Goal: Check status: Check status

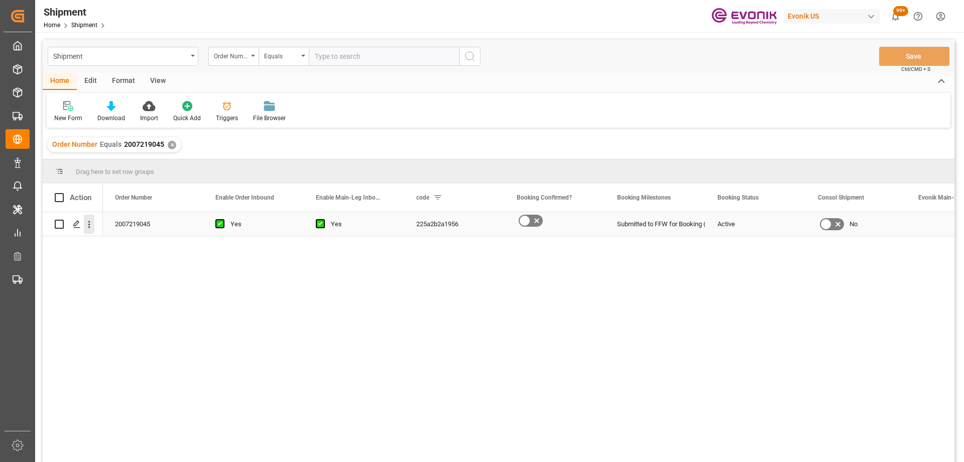
click at [92, 226] on icon "open menu" at bounding box center [89, 224] width 11 height 11
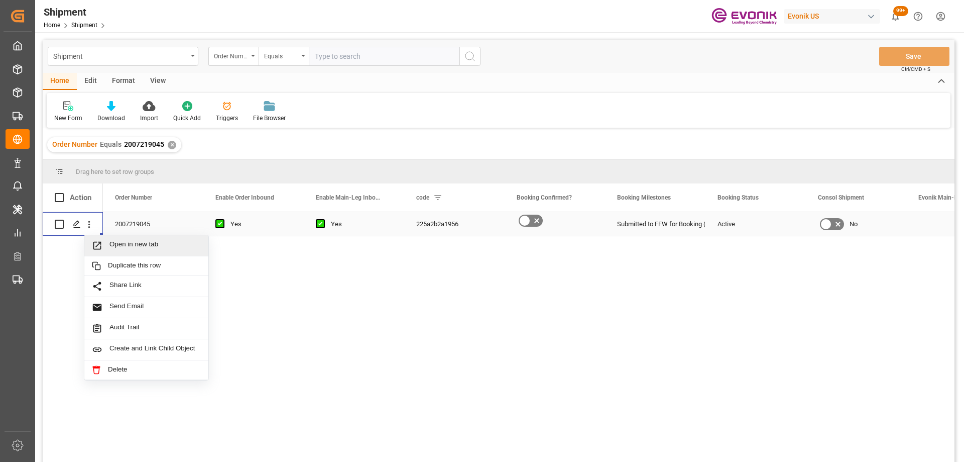
click at [112, 243] on span "Open in new tab" at bounding box center [155, 245] width 91 height 11
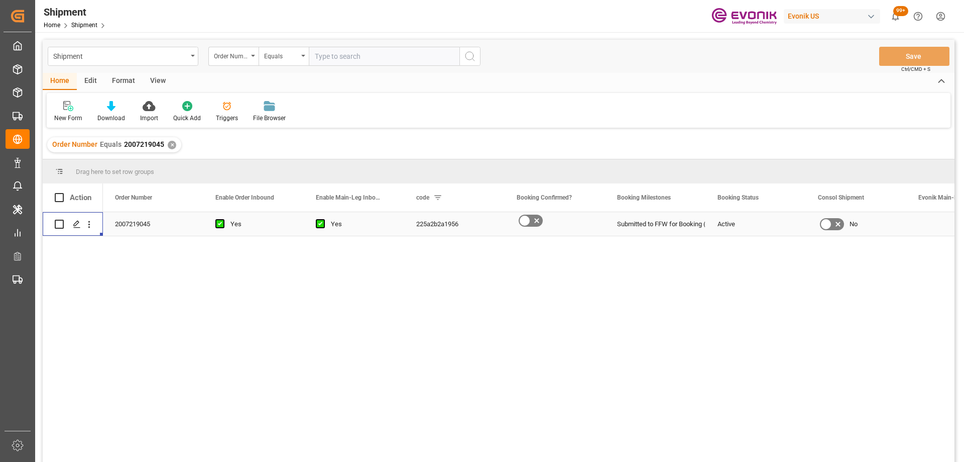
click at [340, 53] on input "text" at bounding box center [384, 56] width 151 height 19
paste input "0046476167"
type input "0046476167"
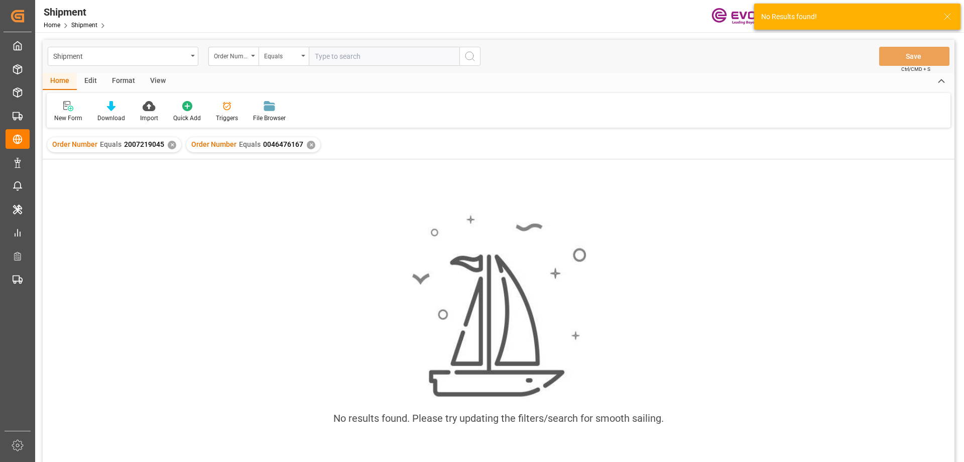
click at [168, 144] on div "✕" at bounding box center [172, 145] width 9 height 9
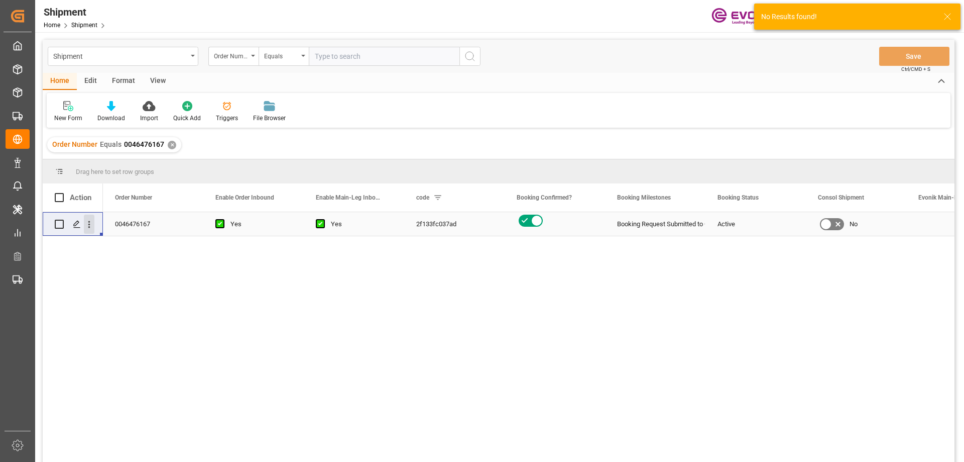
click at [89, 229] on icon "open menu" at bounding box center [89, 224] width 11 height 11
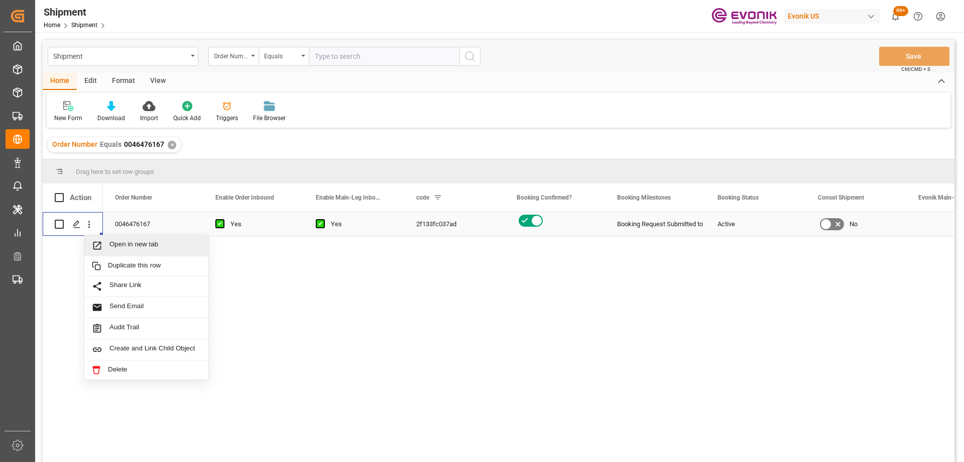
click at [118, 249] on span "Open in new tab" at bounding box center [155, 245] width 91 height 11
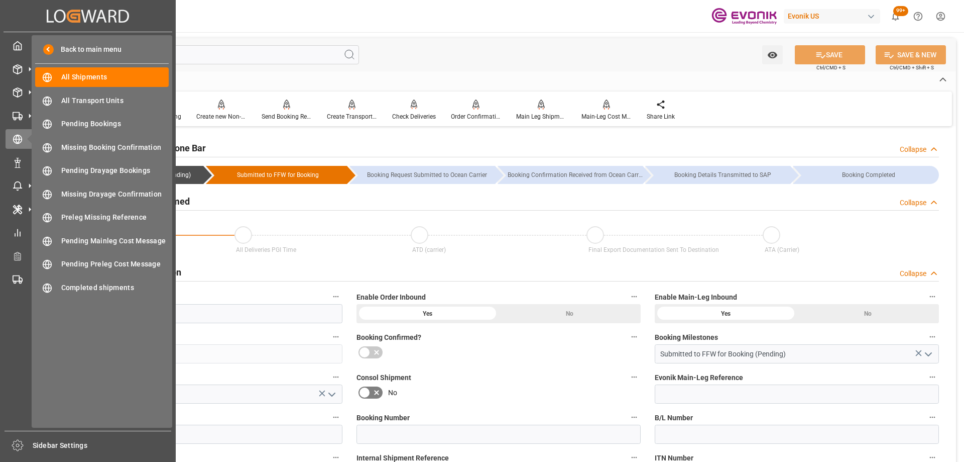
click at [531, 362] on div "Booking Confirmed?" at bounding box center [499, 347] width 298 height 40
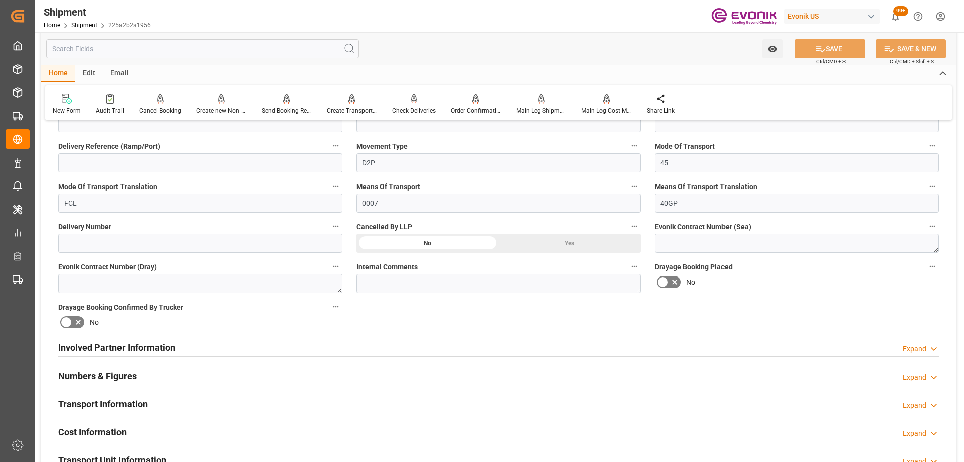
scroll to position [553, 0]
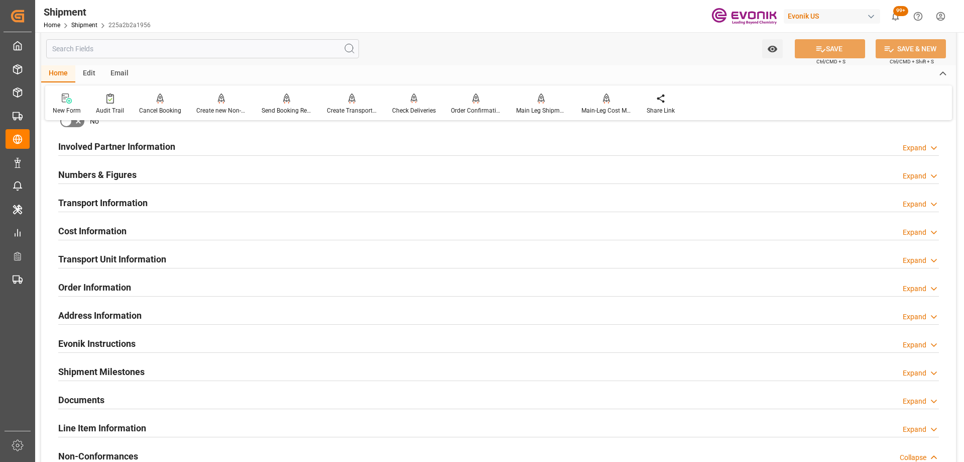
click at [164, 46] on input "text" at bounding box center [202, 48] width 313 height 19
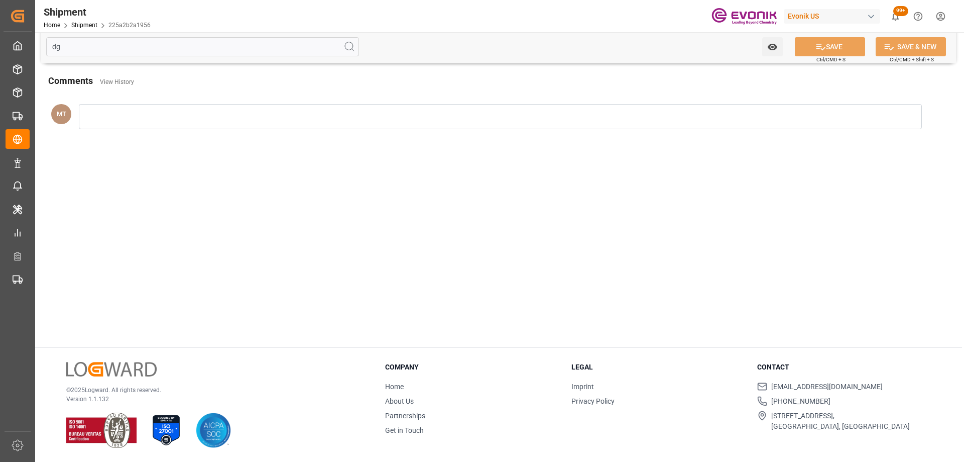
scroll to position [0, 0]
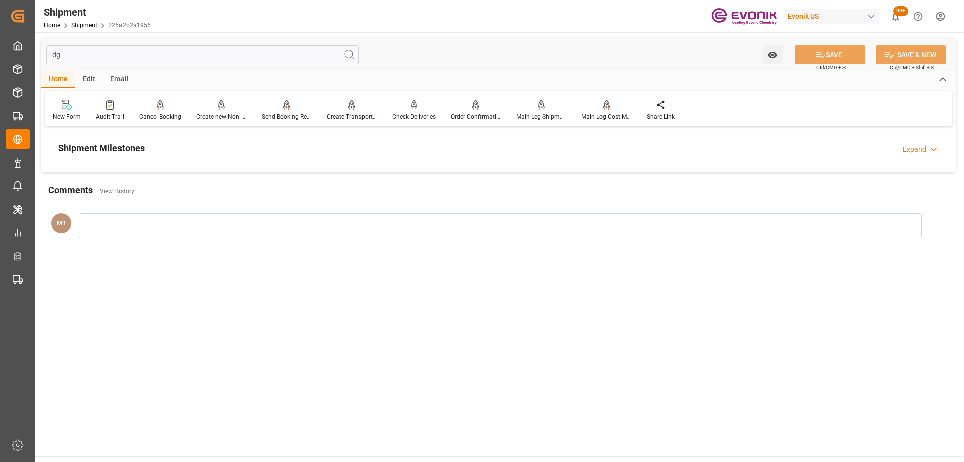
type input "d"
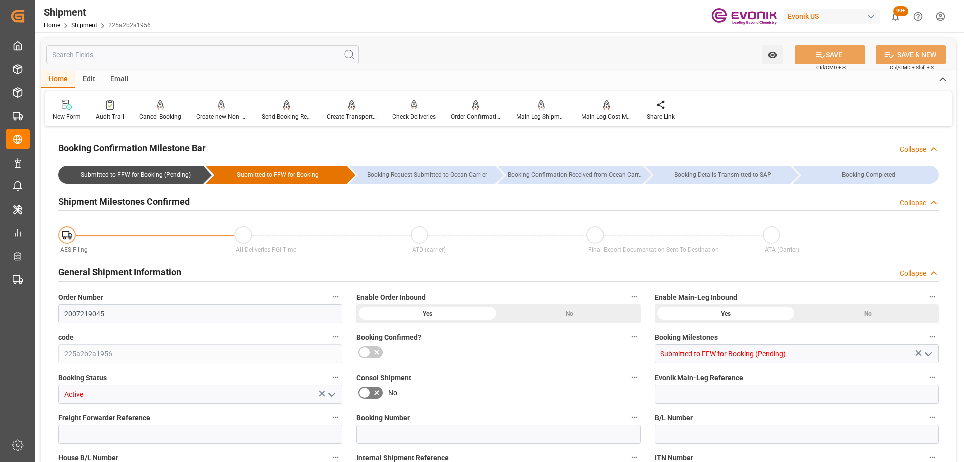
type input "Submitted to FFW for Booking (Pending)"
type input "Active"
type input "D2P"
type input "0007"
type input "40GP"
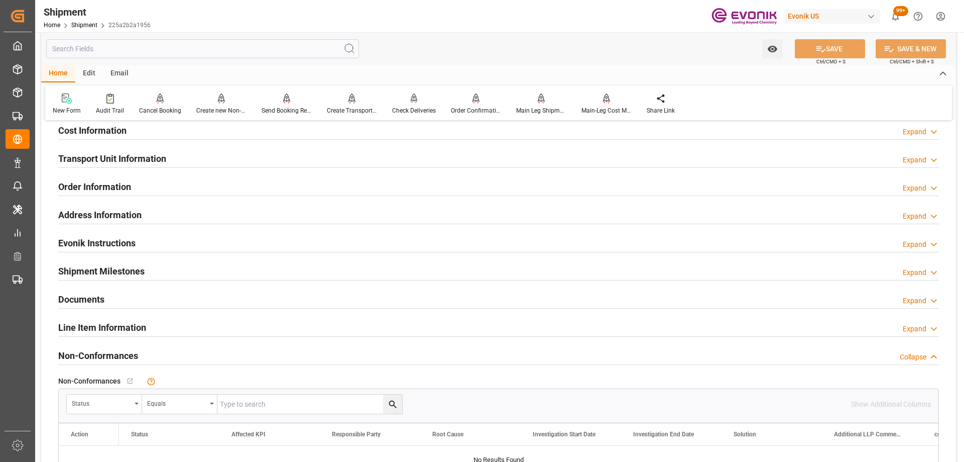
scroll to position [804, 0]
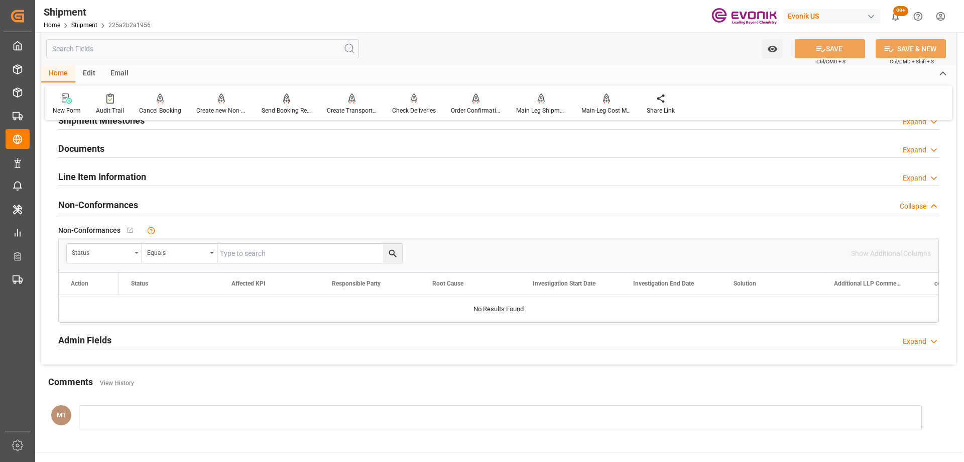
click at [94, 172] on h2 "Line Item Information" at bounding box center [102, 177] width 88 height 14
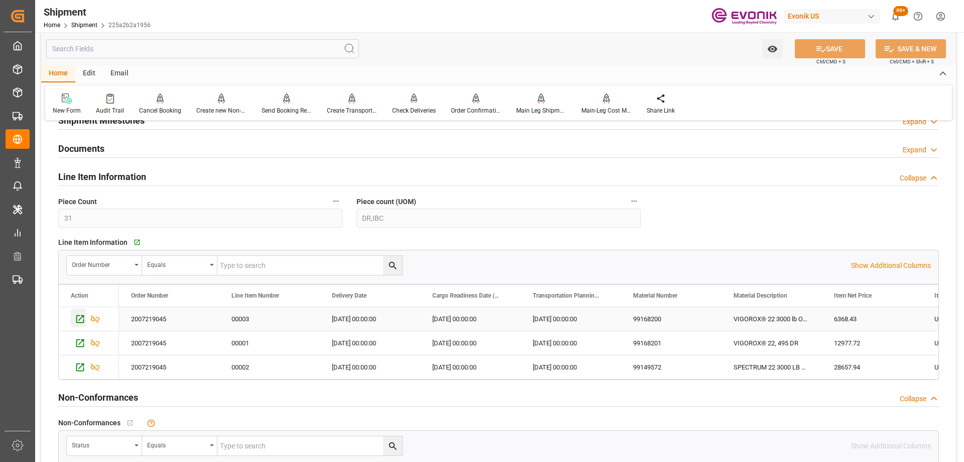
click at [80, 317] on icon "Press SPACE to select this row." at bounding box center [80, 318] width 11 height 11
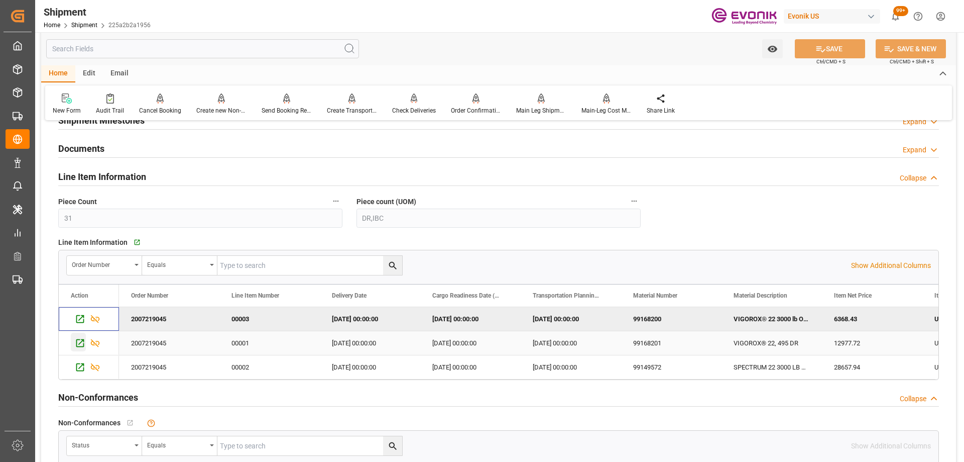
click at [79, 342] on icon "Press SPACE to select this row." at bounding box center [80, 343] width 11 height 11
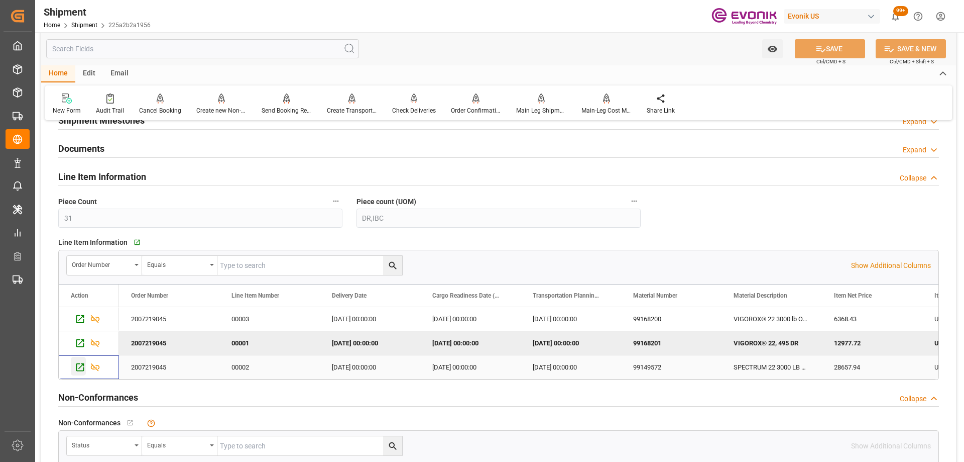
click at [81, 364] on icon "Press SPACE to select this row." at bounding box center [80, 367] width 11 height 11
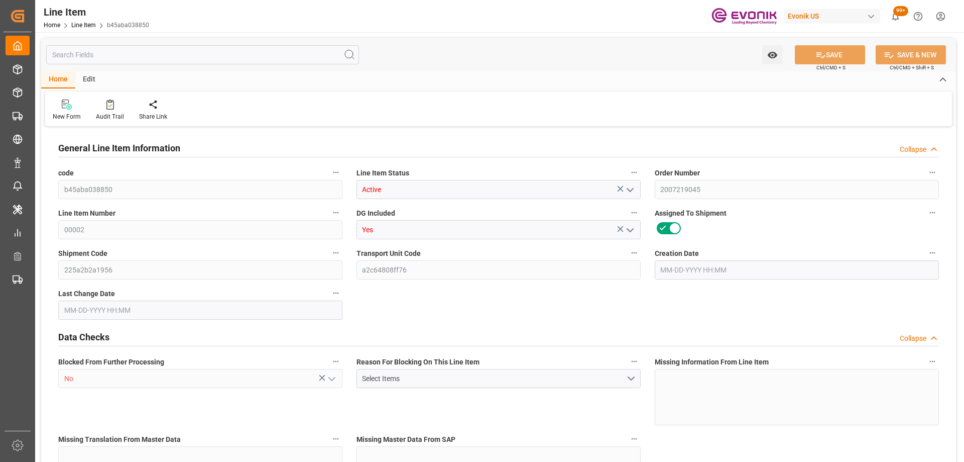
type input "b45aba038850"
type input "Active"
type input "2007219045"
type input "00002"
type input "Yes"
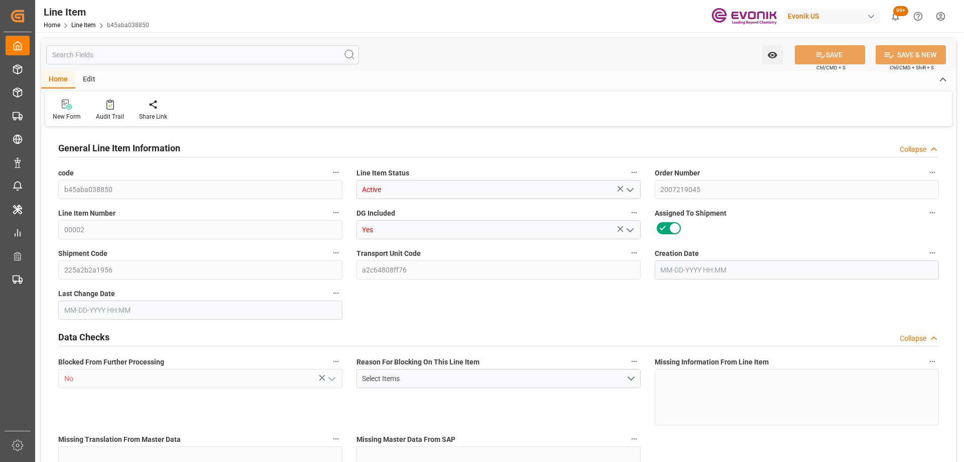
type input "225a2b2a1956"
type input "a2c64808ff76"
type input "No"
type input "IBC"
type input "99149572"
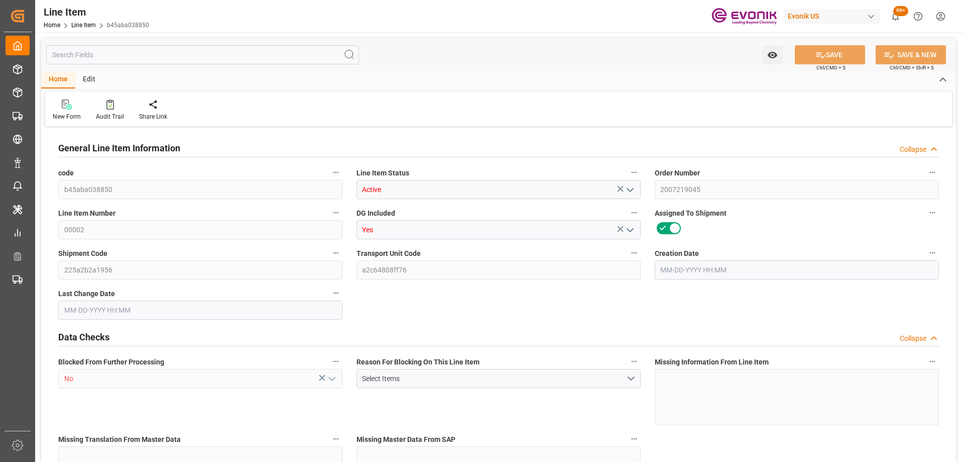
type textarea "SPECTRUM 22 3000 LB ONE-WAY TOTE"
type input "USD"
type input "PACK"
type input "2915905050"
type input "EAR99"
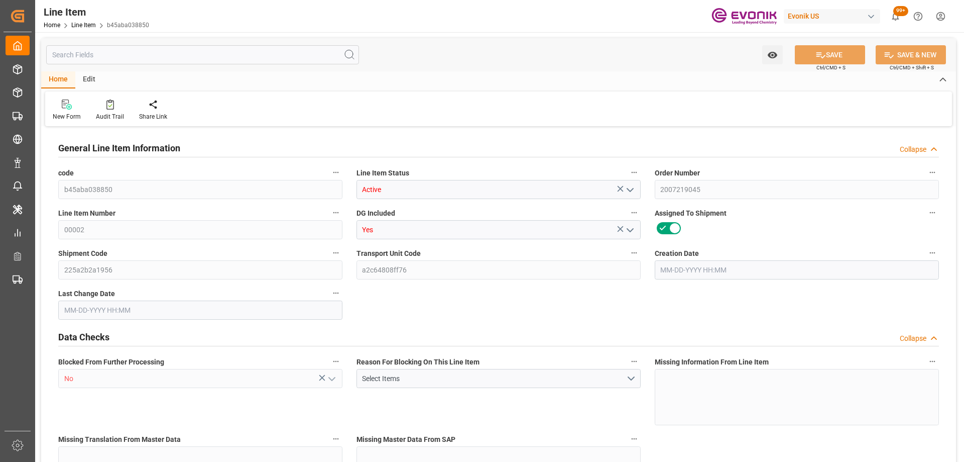
type input "US"
type input "IBC"
type input "TE"
type input "KGM"
type textarea "KGM"
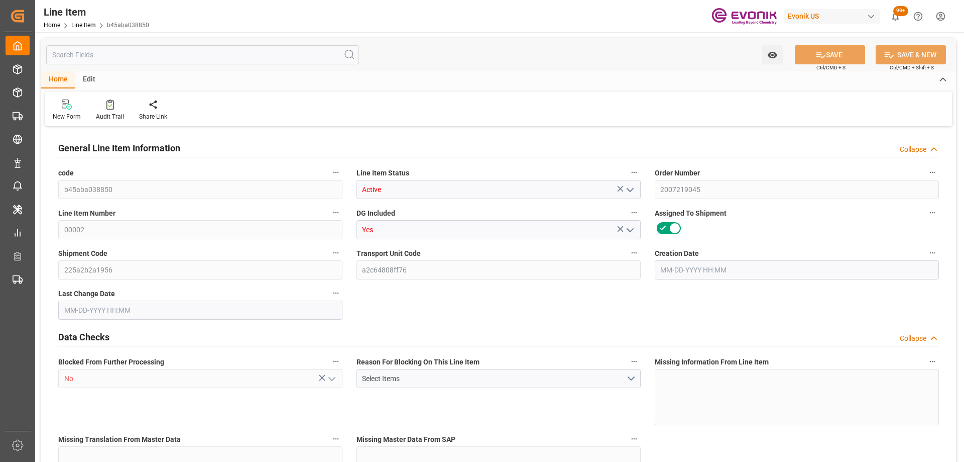
type input "KGM"
type textarea "KGM"
type input "M3"
type textarea "DMQ"
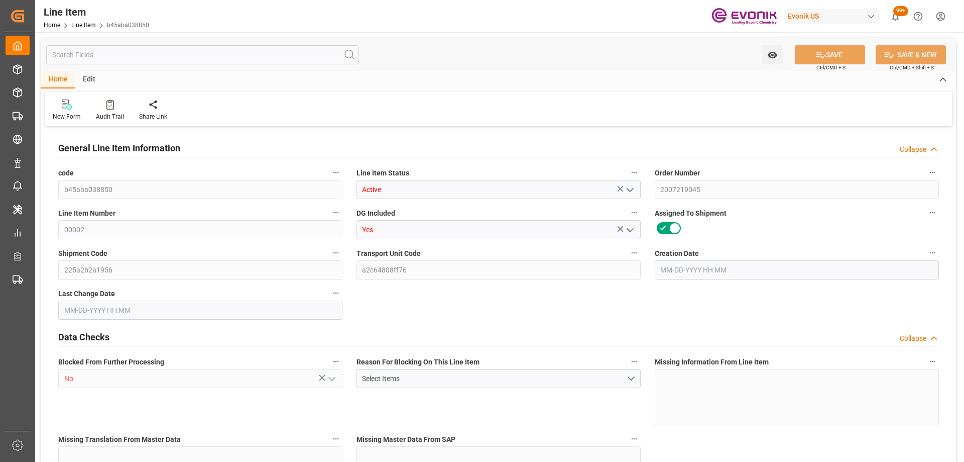
type input "M3"
click at [195, 56] on input "text" at bounding box center [202, 54] width 313 height 19
type input "9"
type input "12795.993"
type input "12246.993"
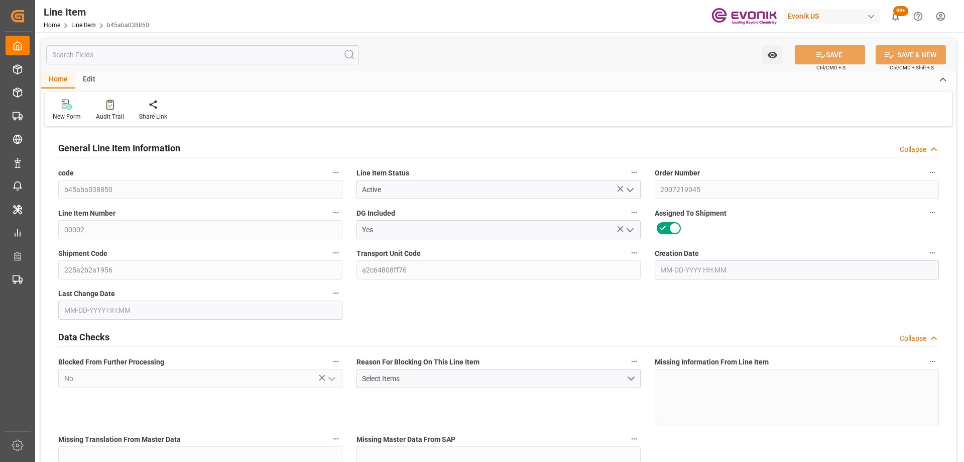
type input "14.5368"
type input "9"
type input "28657.94"
type input "9"
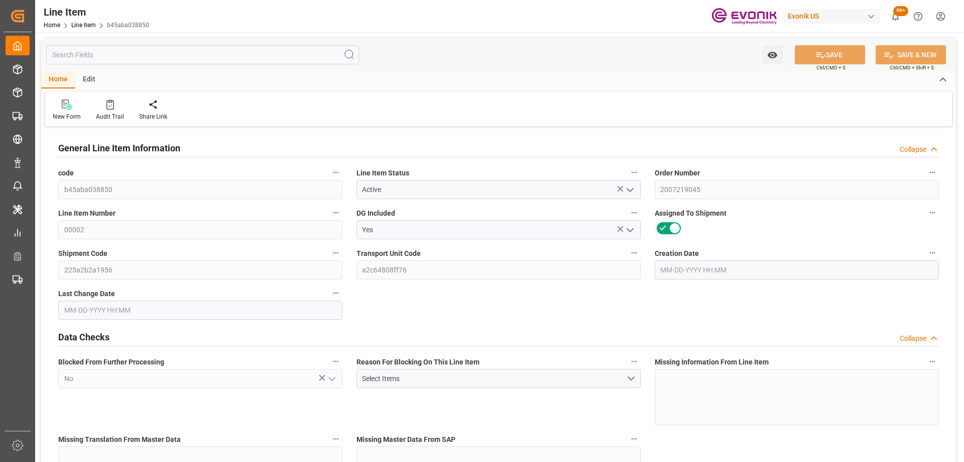
type input "12795.993"
type input "12246.993"
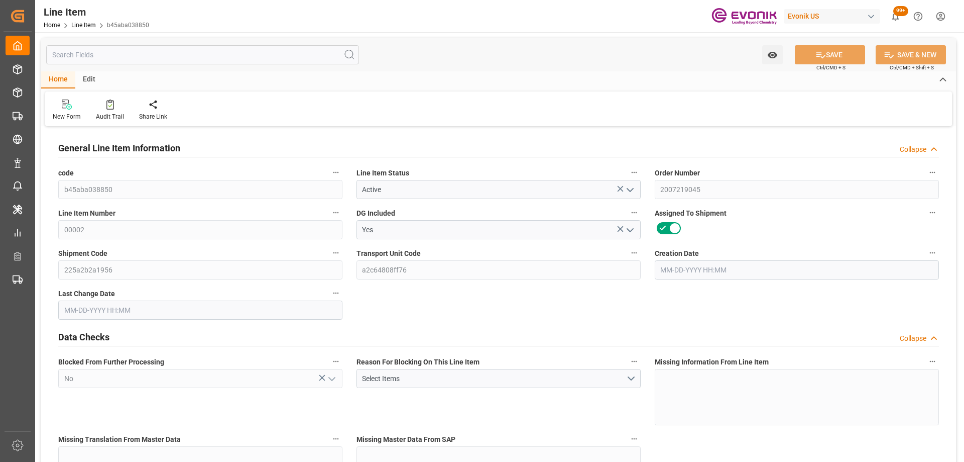
type input "14.5368"
type input "14536.8"
type input "0"
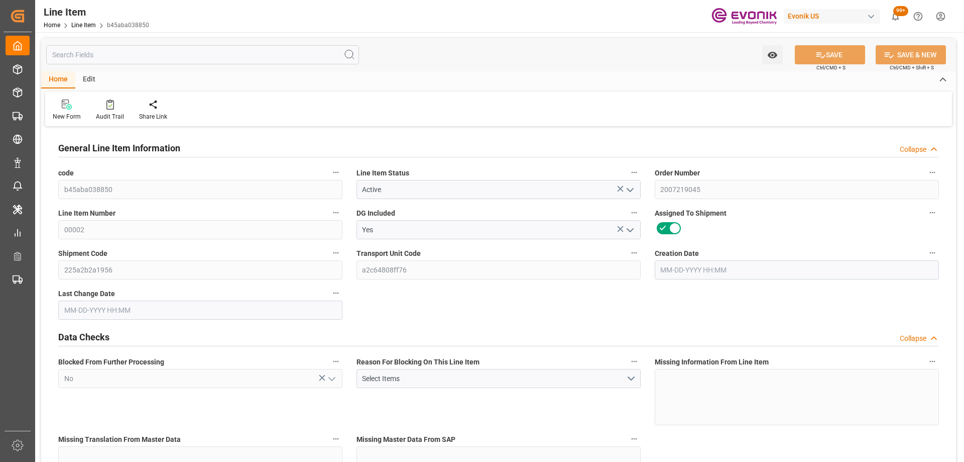
type input "0"
type input "10-09-2025 19:17"
type input "10-10-2025 03:22"
type input "12-01-2025"
type input "11-10-2025"
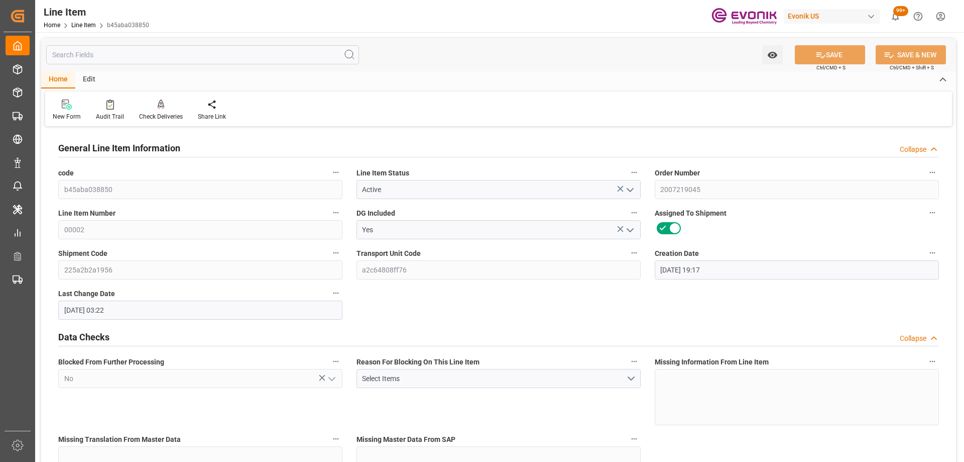
type input "11-05-2025"
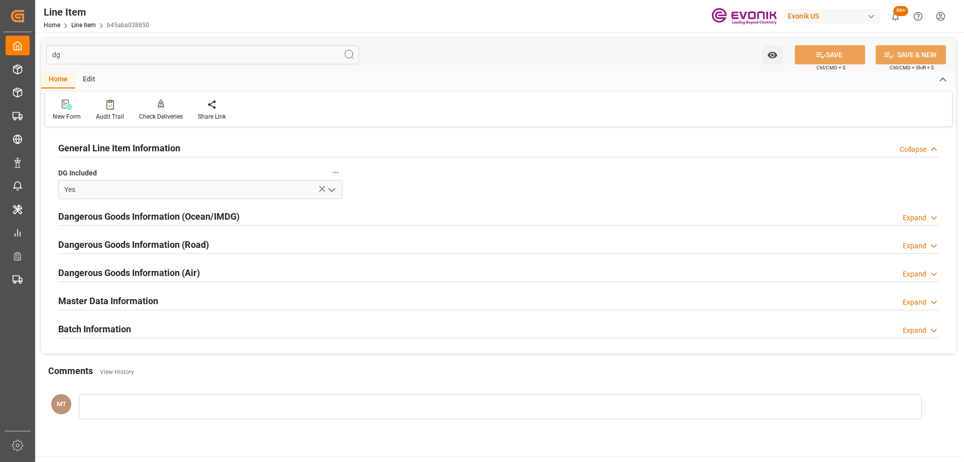
type input "dg"
click at [326, 206] on div "Dangerous Goods Information (Ocean/IMDG) Expand" at bounding box center [498, 215] width 881 height 19
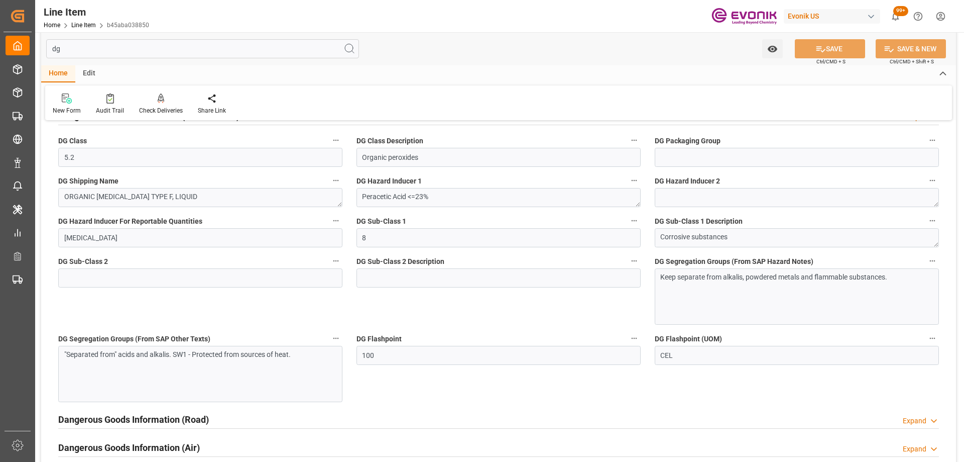
scroll to position [201, 0]
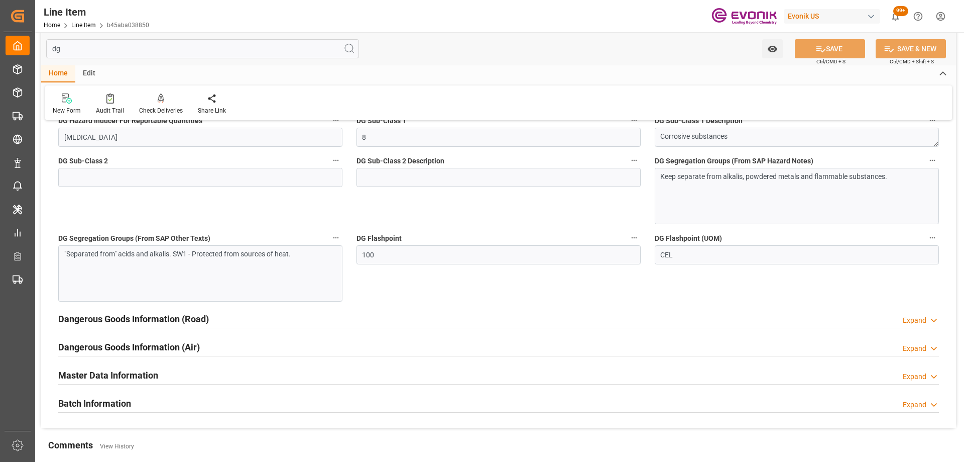
click at [420, 318] on div "Dangerous Goods Information (Road) Expand" at bounding box center [498, 317] width 881 height 19
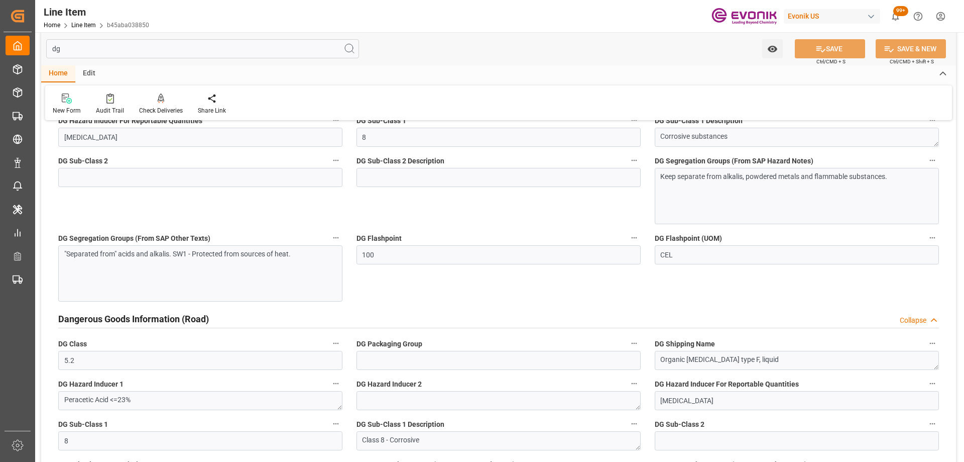
click at [420, 318] on div "Dangerous Goods Information (Road) Collapse" at bounding box center [498, 317] width 881 height 19
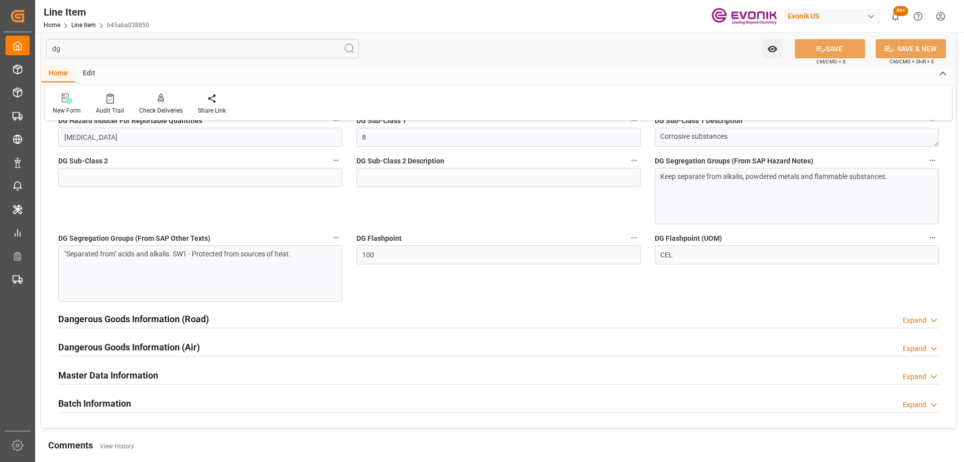
click at [400, 349] on div "Dangerous Goods Information (Air) Expand" at bounding box center [498, 346] width 881 height 19
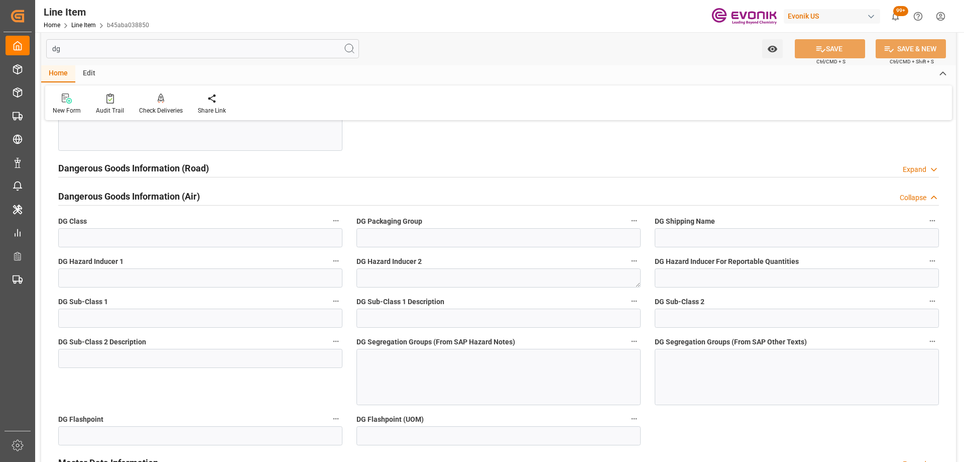
scroll to position [553, 0]
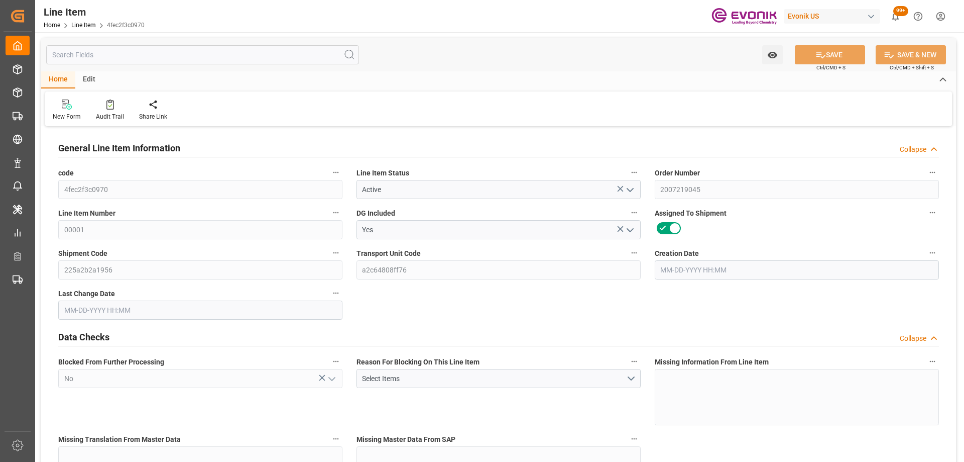
type input "5"
type input "4675.56"
type input "4490.56"
type input "6.3901"
type input "20"
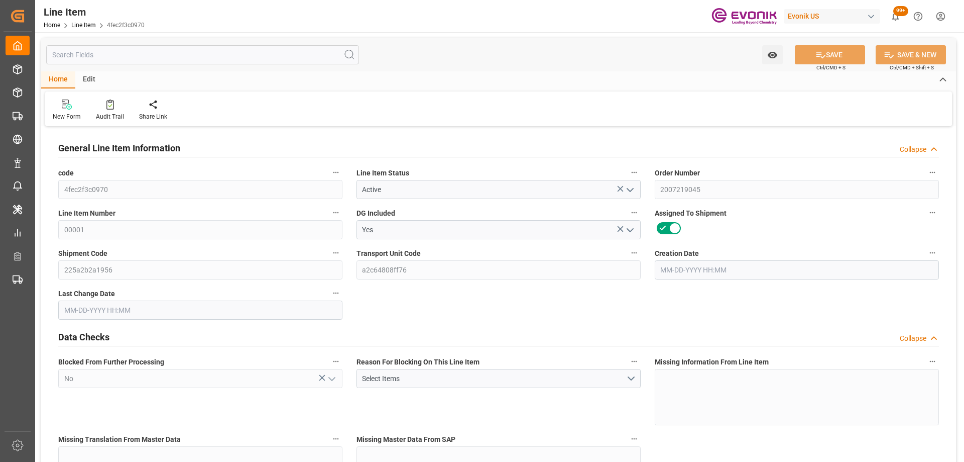
type input "12977.72"
type input "20"
type input "4675.56"
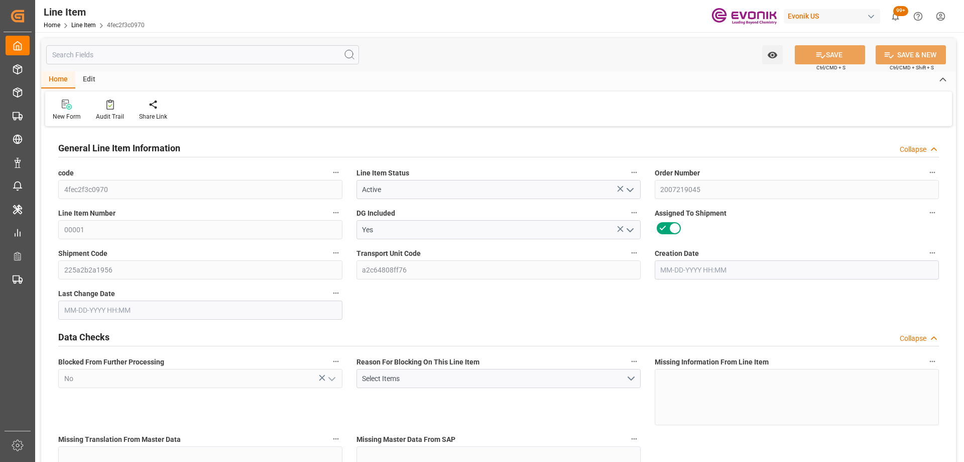
type input "4810.56"
type input "4490.56"
type input "6.3901"
type input "6390.14"
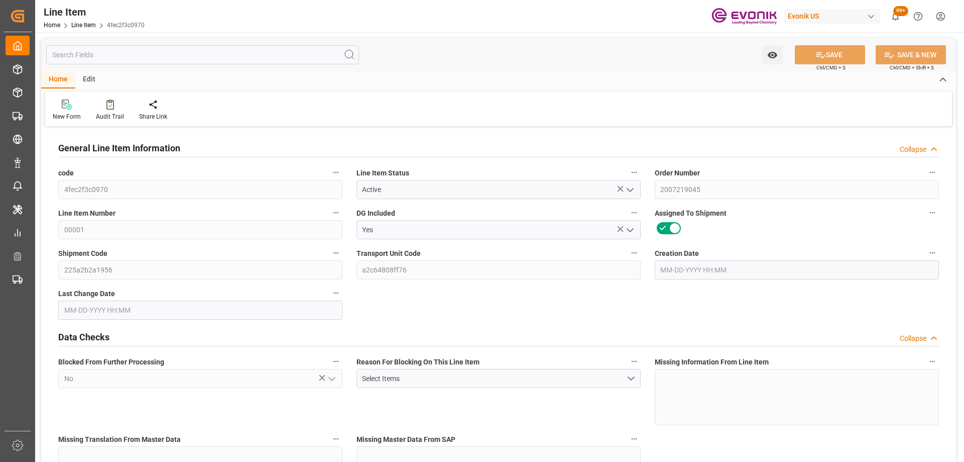
type input "0"
type input "10-09-2025 19:17"
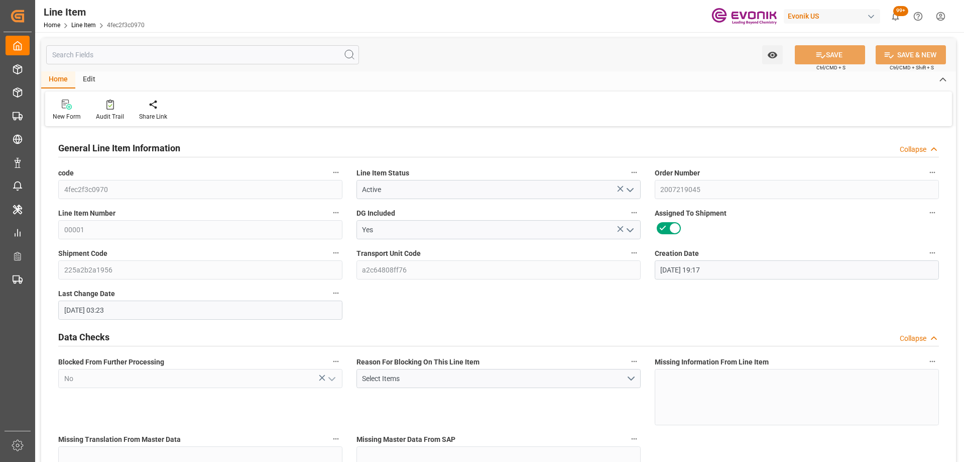
type input "10-10-2025 03:23"
type input "[DATE]"
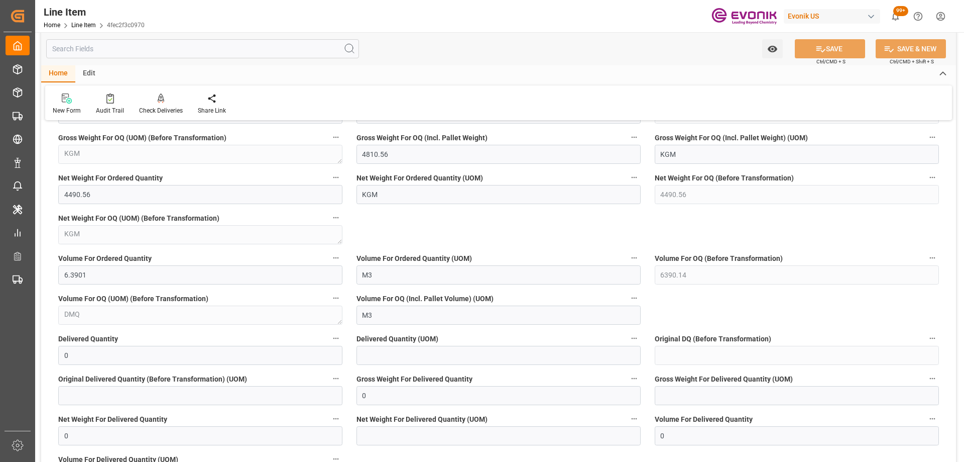
scroll to position [1206, 0]
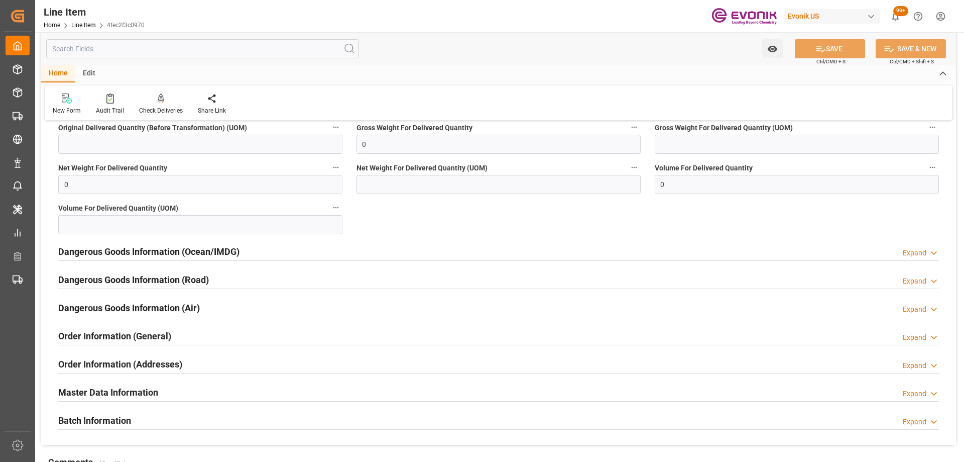
click at [562, 244] on div "Dangerous Goods Information (Ocean/IMDG) Expand" at bounding box center [498, 250] width 881 height 19
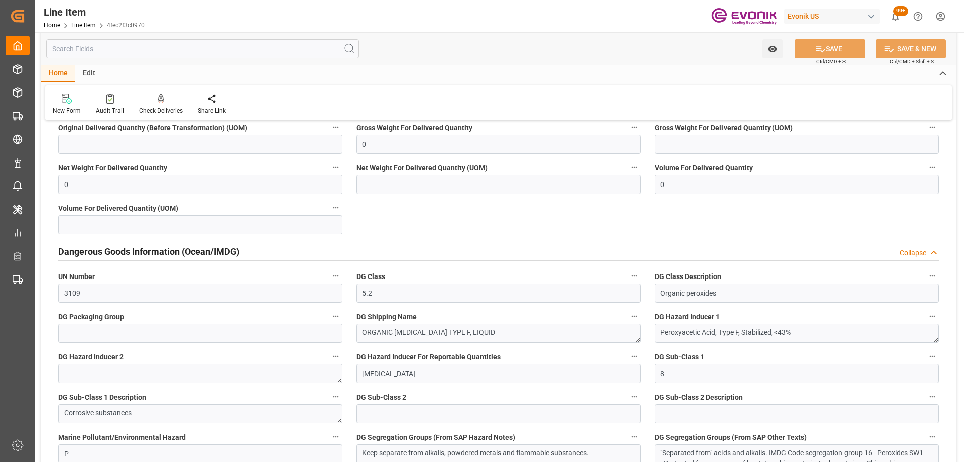
scroll to position [1356, 0]
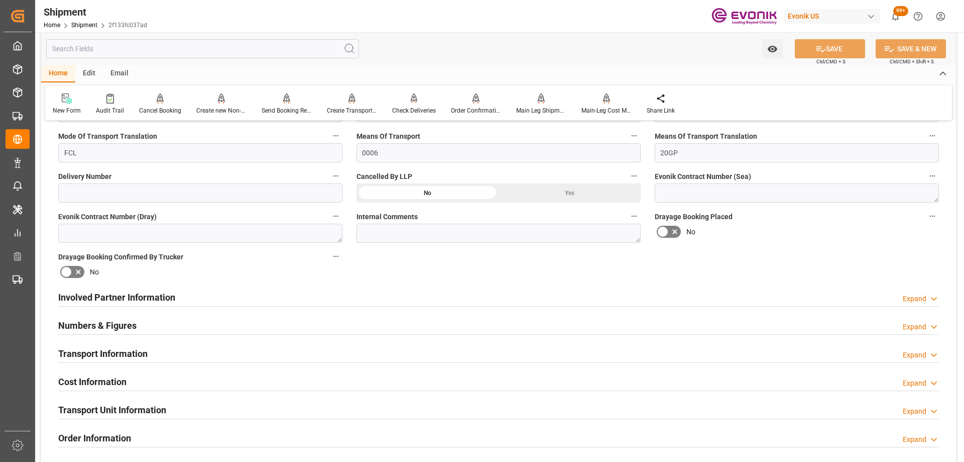
scroll to position [553, 0]
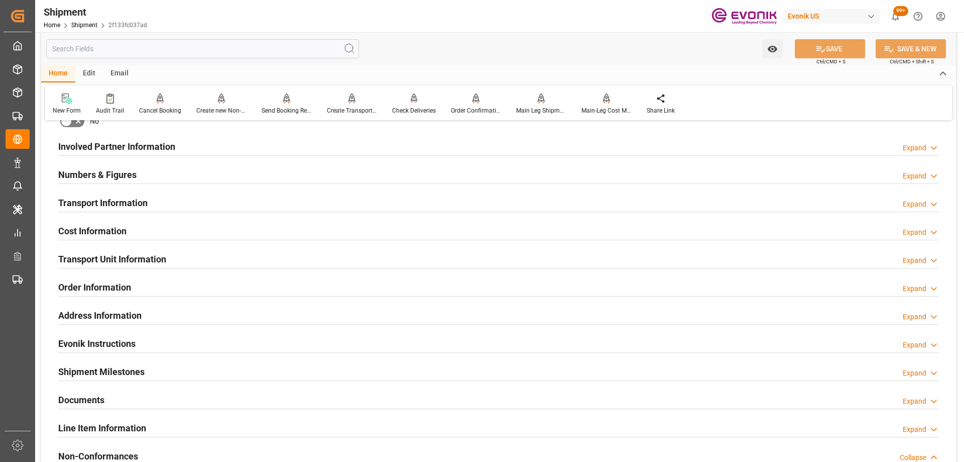
click at [174, 204] on div "Transport Information Expand" at bounding box center [498, 201] width 881 height 19
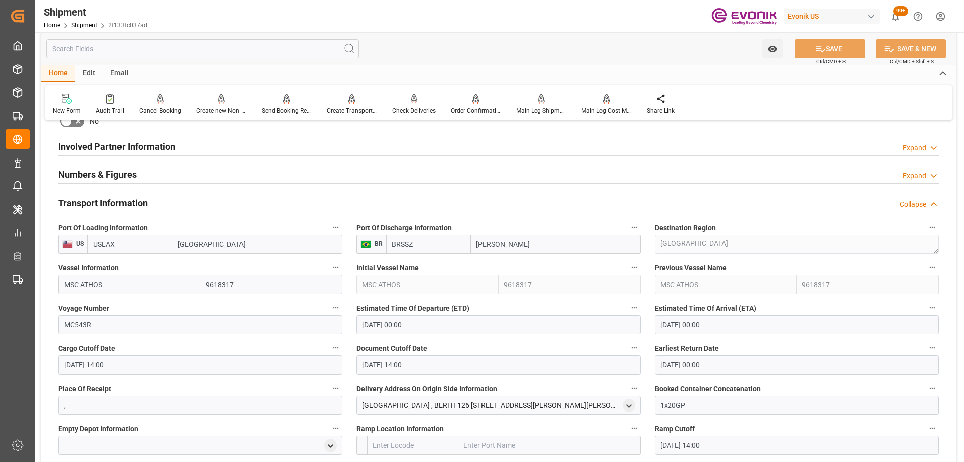
click at [178, 174] on div "Numbers & Figures Expand" at bounding box center [498, 173] width 881 height 19
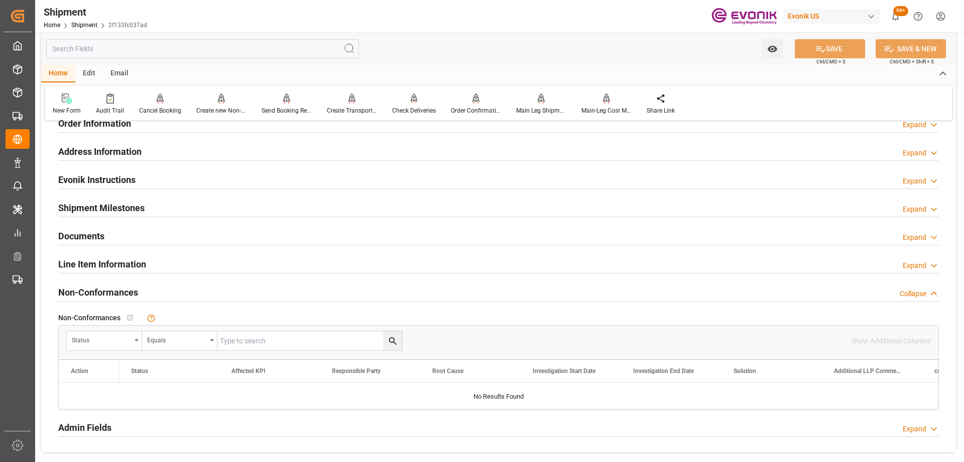
scroll to position [1005, 0]
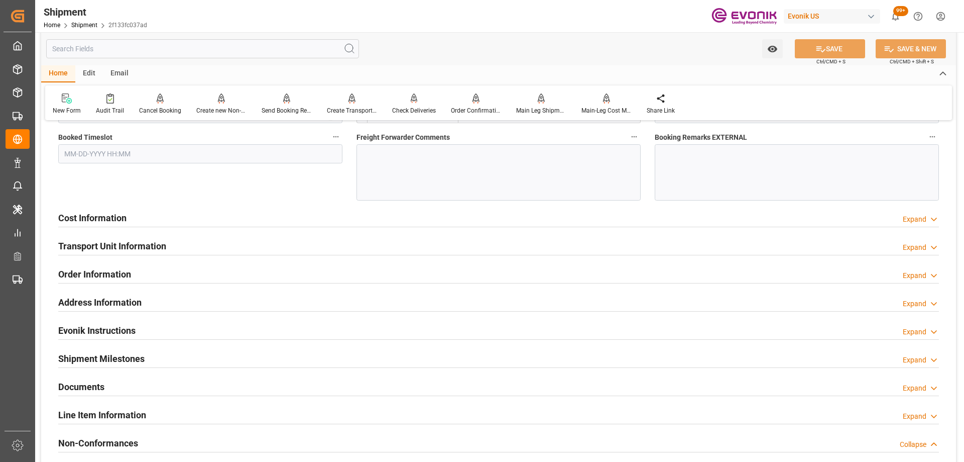
click at [147, 248] on h2 "Transport Unit Information" at bounding box center [112, 246] width 108 height 14
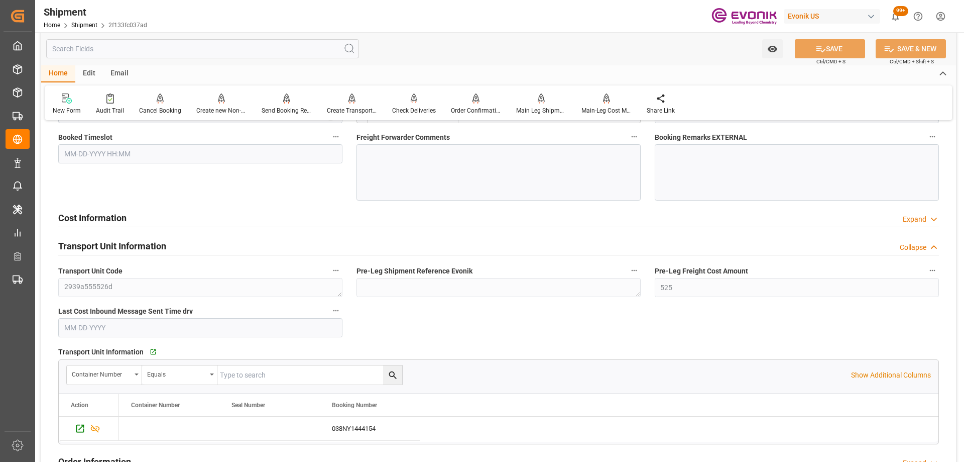
click at [147, 248] on h2 "Transport Unit Information" at bounding box center [112, 246] width 108 height 14
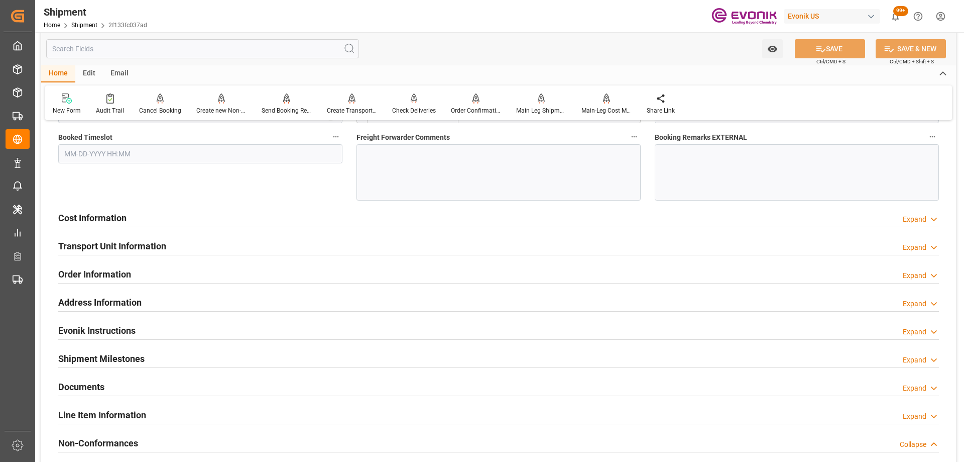
click at [136, 224] on div "Cost Information Expand" at bounding box center [498, 216] width 881 height 19
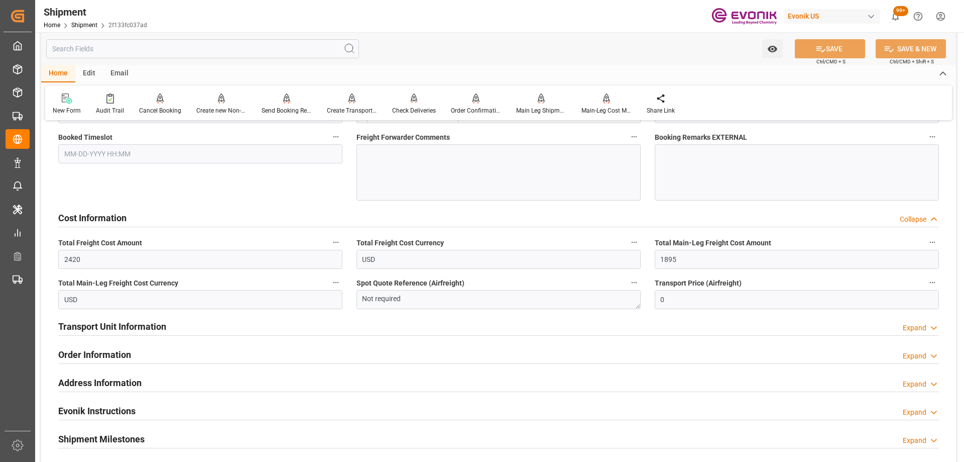
click at [136, 217] on div "Cost Information Collapse" at bounding box center [498, 216] width 881 height 19
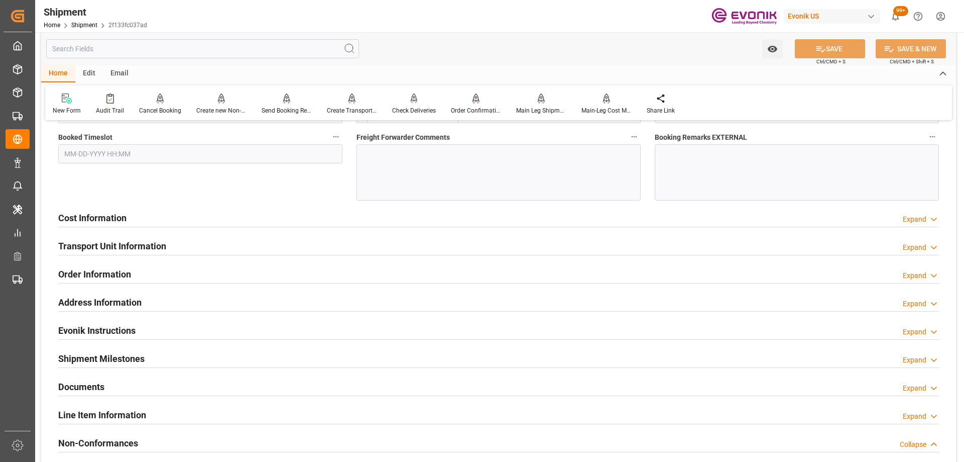
click at [120, 275] on h2 "Order Information" at bounding box center [94, 274] width 73 height 14
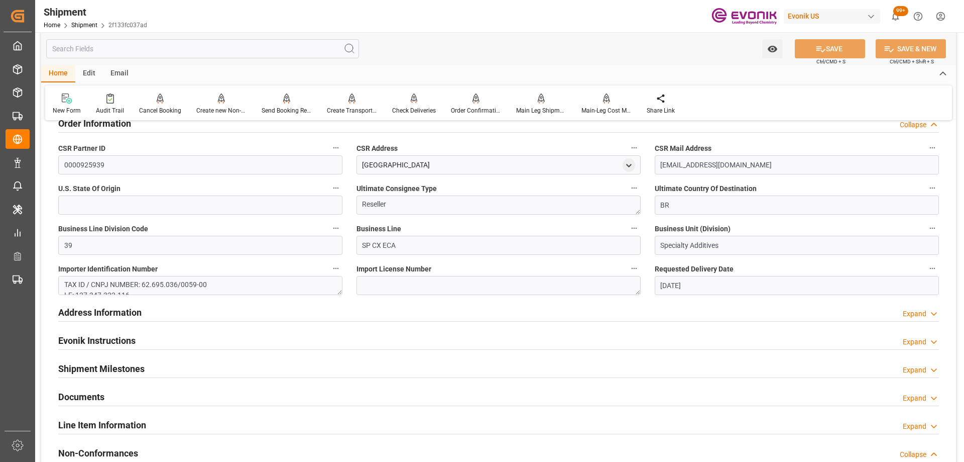
scroll to position [1206, 0]
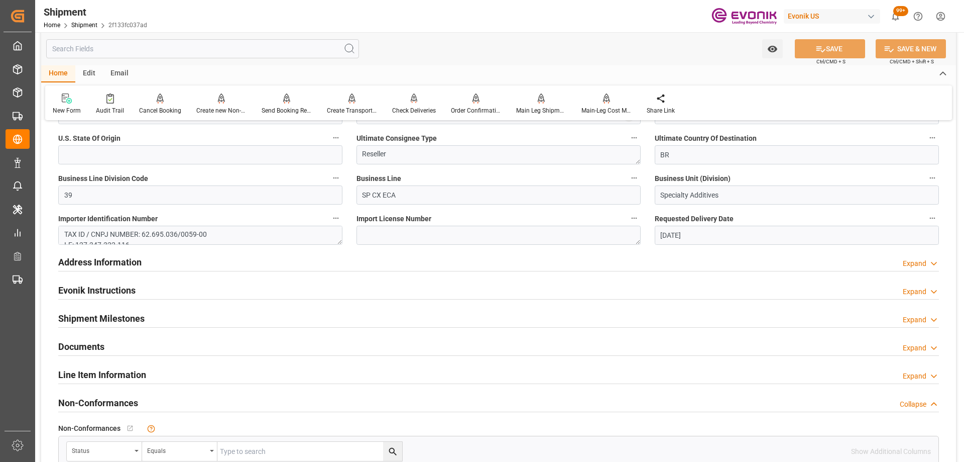
click at [166, 267] on div "Address Information Expand" at bounding box center [498, 261] width 881 height 19
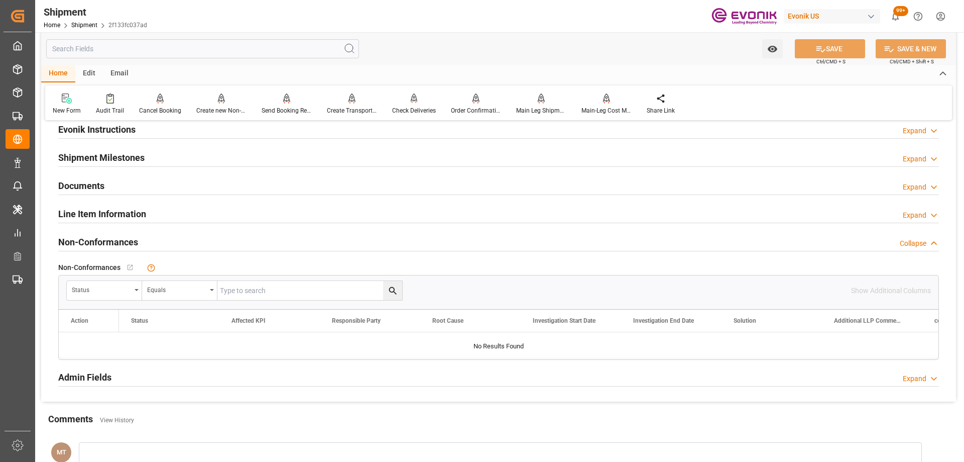
scroll to position [1909, 0]
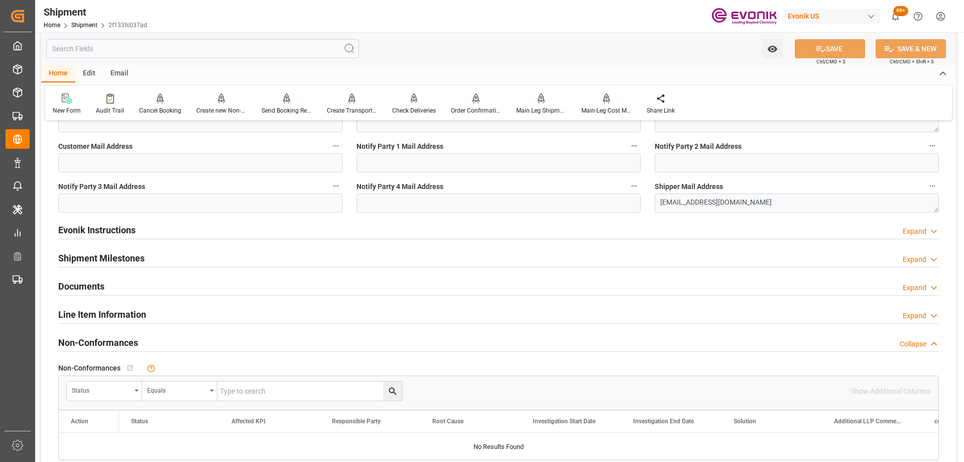
click at [157, 230] on div "Evonik Instructions Expand" at bounding box center [498, 229] width 881 height 19
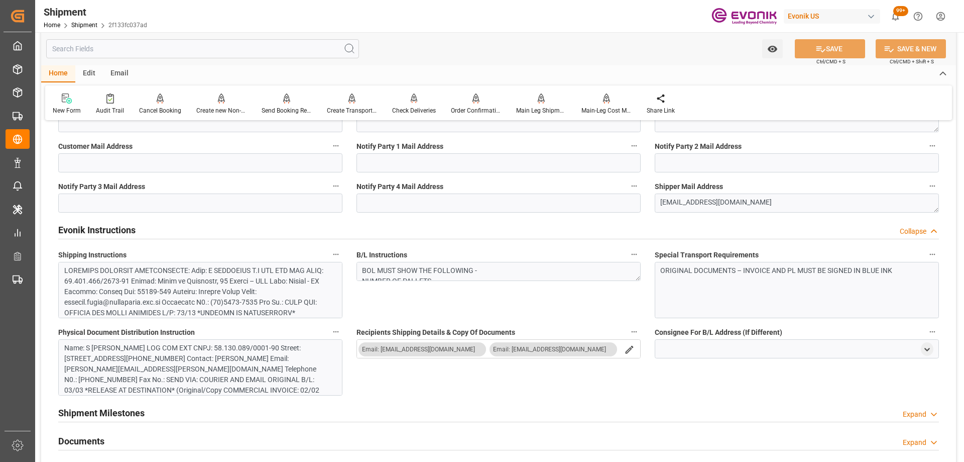
scroll to position [1959, 0]
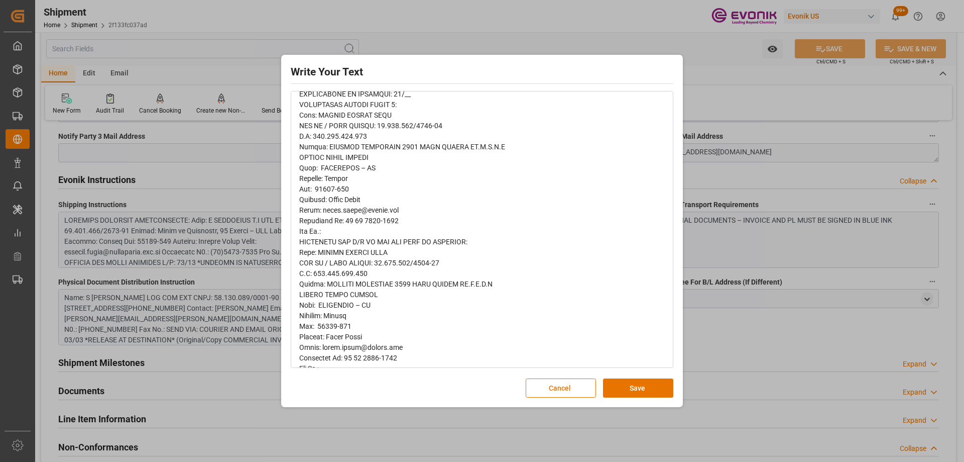
scroll to position [402, 0]
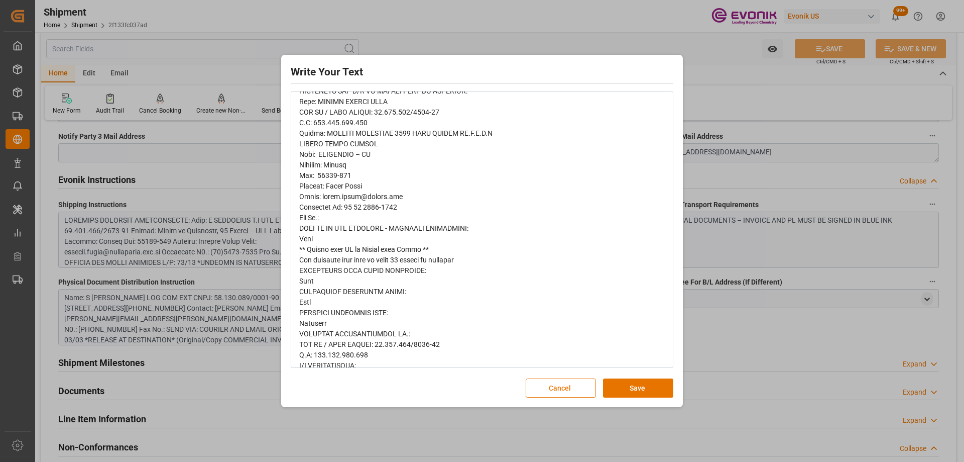
click at [583, 386] on button "Cancel" at bounding box center [561, 387] width 70 height 19
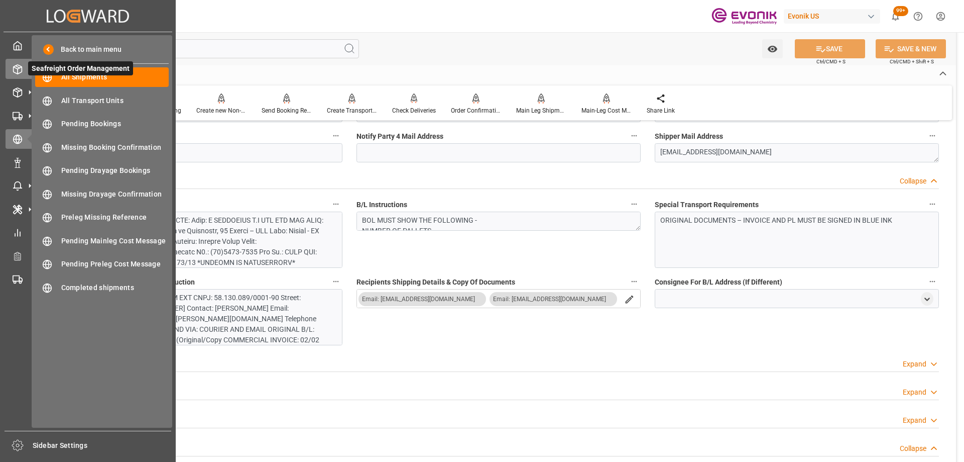
click at [23, 61] on div "Seafreight Order Management Seafreight Order Management" at bounding box center [88, 69] width 165 height 20
click at [23, 90] on div "Airfreight Order Management Airfreight Order Management" at bounding box center [88, 92] width 165 height 20
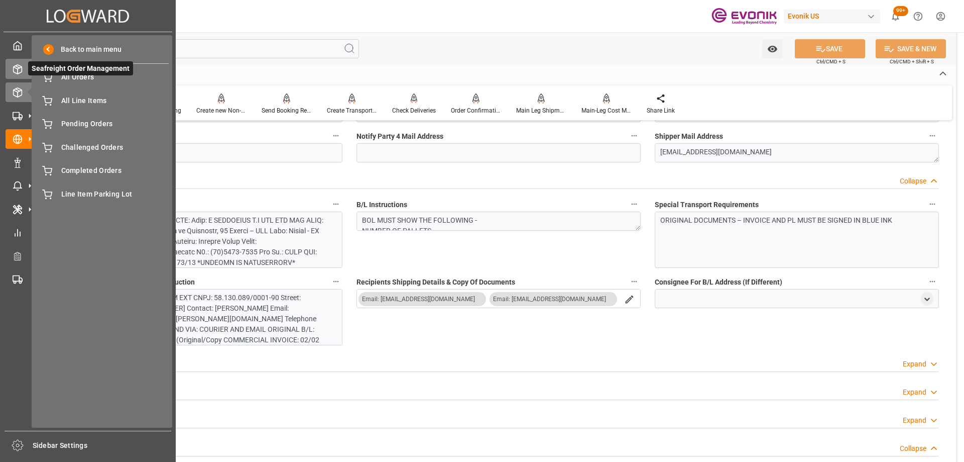
click at [18, 68] on polyline at bounding box center [18, 68] width 8 height 2
click at [16, 88] on icon at bounding box center [18, 92] width 10 height 10
click at [70, 99] on span "All Line Items" at bounding box center [115, 100] width 108 height 11
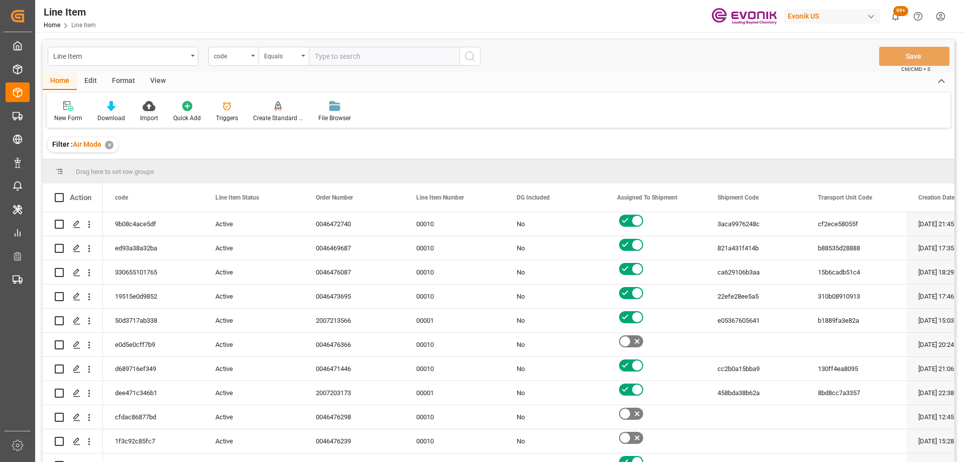
click at [112, 145] on div "✕" at bounding box center [109, 145] width 9 height 9
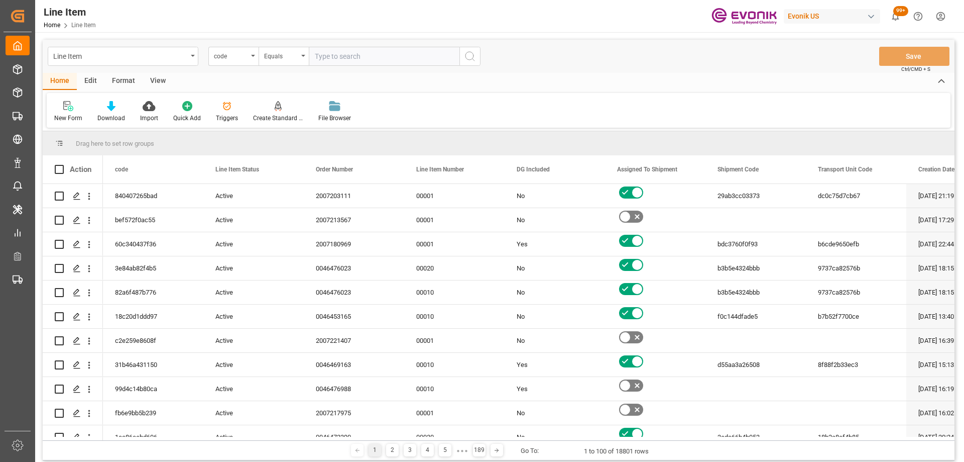
click at [160, 78] on div "View" at bounding box center [158, 81] width 31 height 17
click at [120, 106] on div at bounding box center [114, 105] width 50 height 11
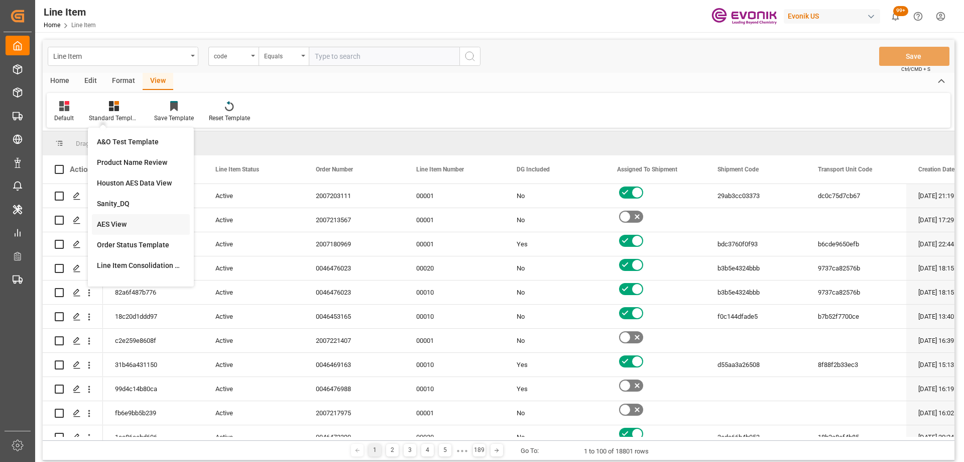
click at [121, 219] on div "AES View" at bounding box center [141, 224] width 88 height 11
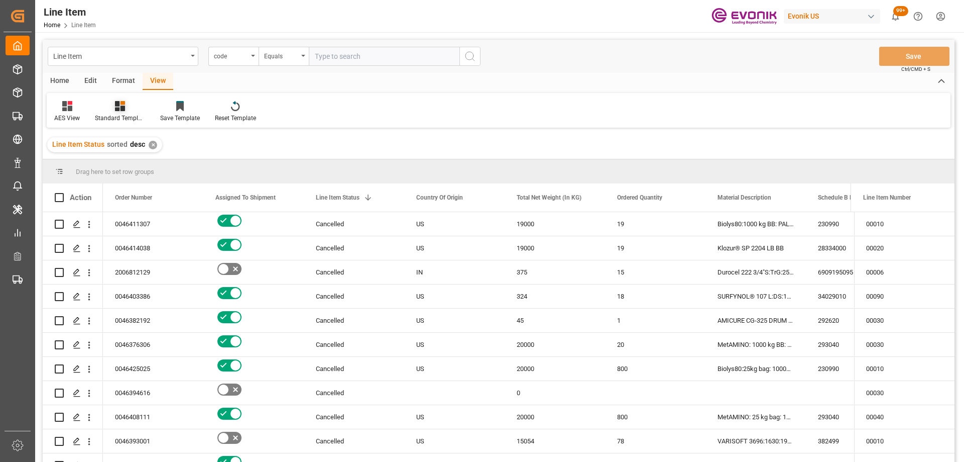
click at [128, 109] on div at bounding box center [120, 105] width 50 height 11
click at [89, 85] on div "Edit" at bounding box center [91, 81] width 28 height 17
click at [138, 78] on div "Format" at bounding box center [123, 81] width 38 height 17
click at [114, 104] on icon at bounding box center [115, 103] width 9 height 4
click at [70, 118] on div "Filter Rows" at bounding box center [69, 118] width 30 height 9
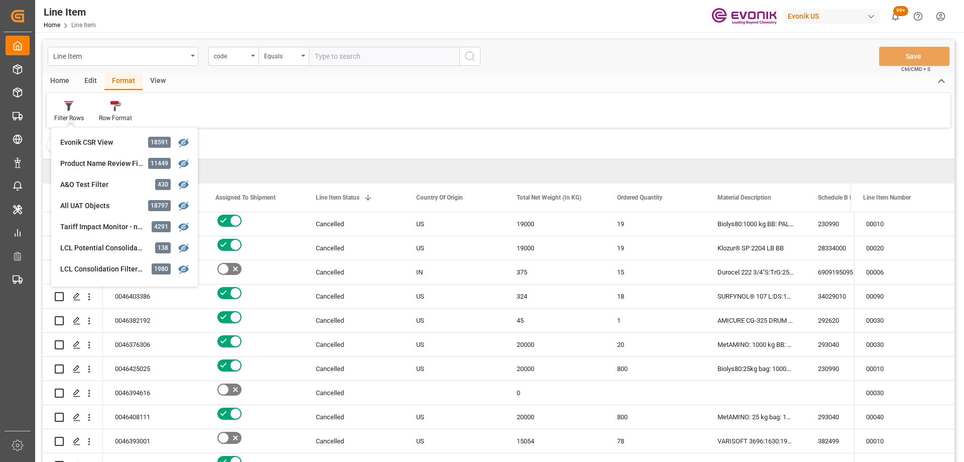
click at [313, 107] on div "Filter Rows Evonik CSR View 18591 Product Name Review Filter 11449 A&O Test Fil…" at bounding box center [499, 110] width 904 height 35
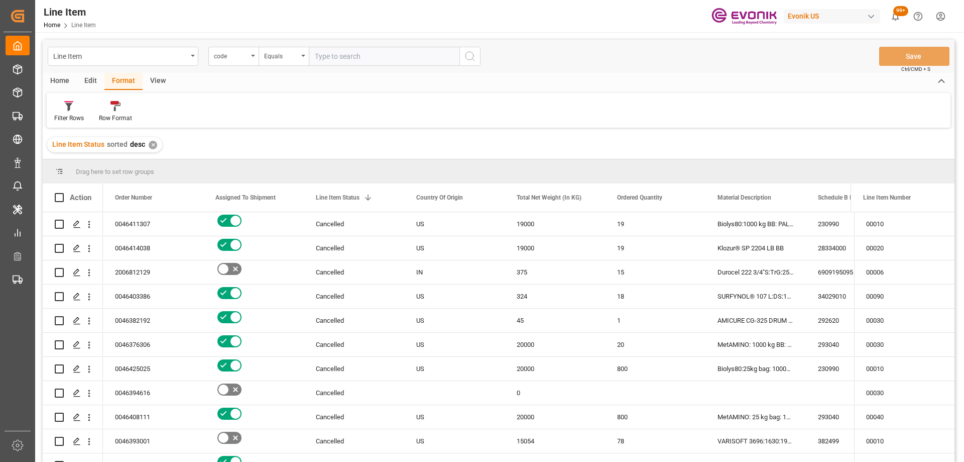
click at [94, 80] on div "Edit" at bounding box center [91, 81] width 28 height 17
click at [119, 84] on div "Format" at bounding box center [123, 81] width 38 height 17
click at [113, 117] on div "Row Format" at bounding box center [115, 118] width 33 height 9
click at [74, 117] on div "Filter Rows" at bounding box center [69, 118] width 30 height 9
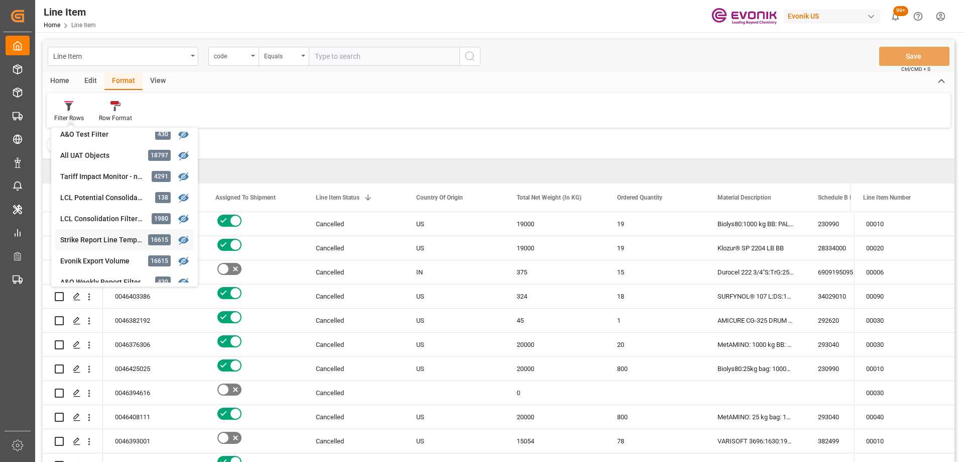
scroll to position [100, 0]
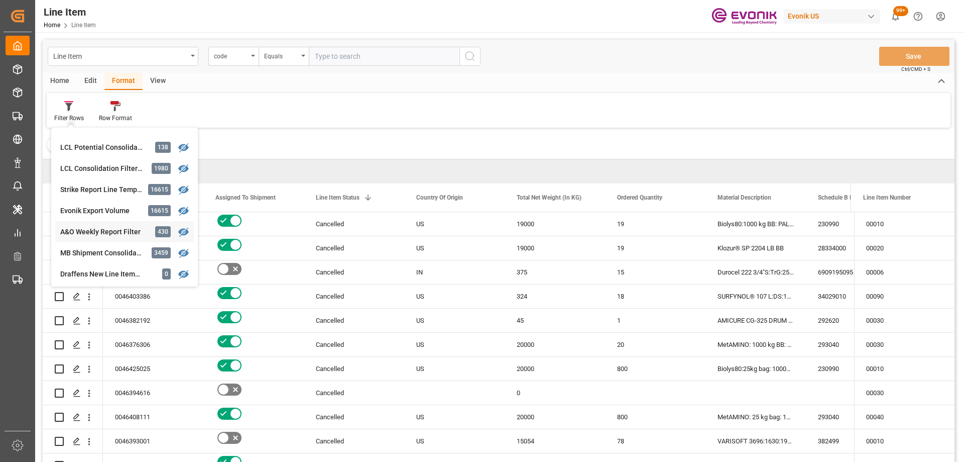
click at [112, 231] on div "A&O Weekly Report Filter" at bounding box center [104, 232] width 88 height 11
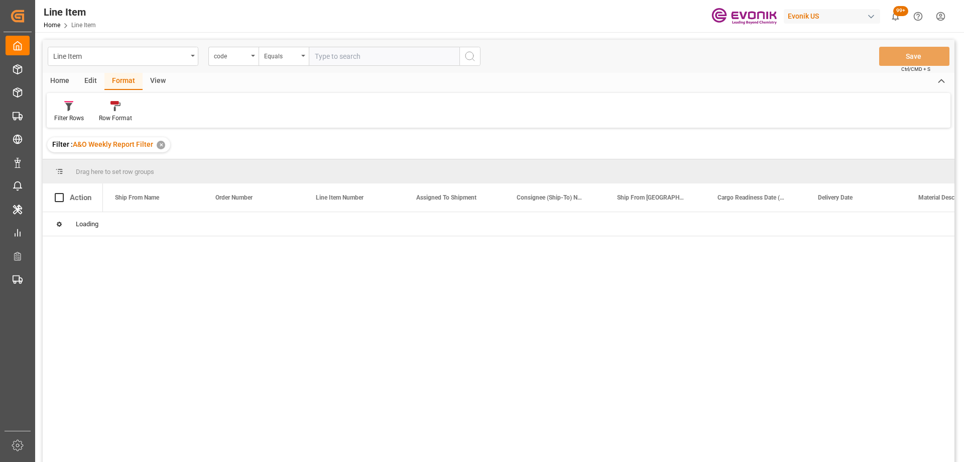
click at [93, 78] on div "Edit" at bounding box center [91, 81] width 28 height 17
click at [64, 81] on div "Home" at bounding box center [60, 81] width 34 height 17
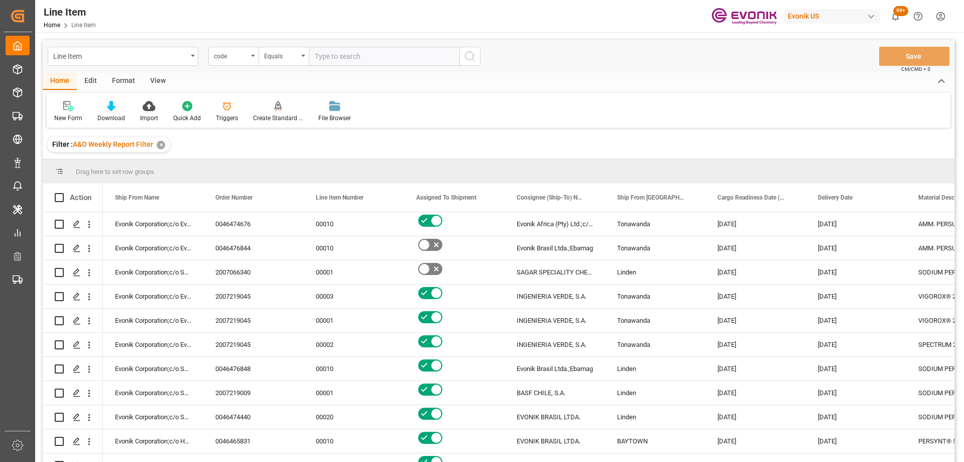
click at [109, 106] on icon at bounding box center [111, 106] width 9 height 10
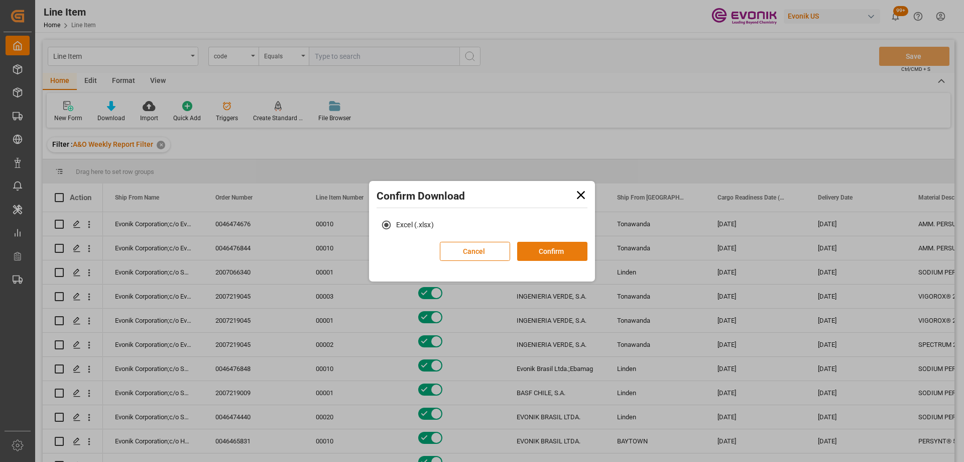
click at [549, 253] on button "Confirm" at bounding box center [552, 251] width 70 height 19
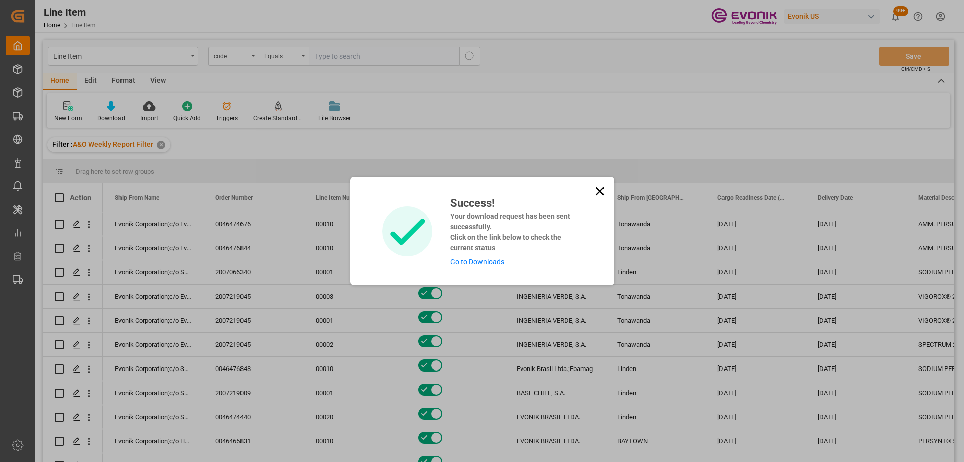
click at [599, 191] on icon at bounding box center [600, 191] width 8 height 8
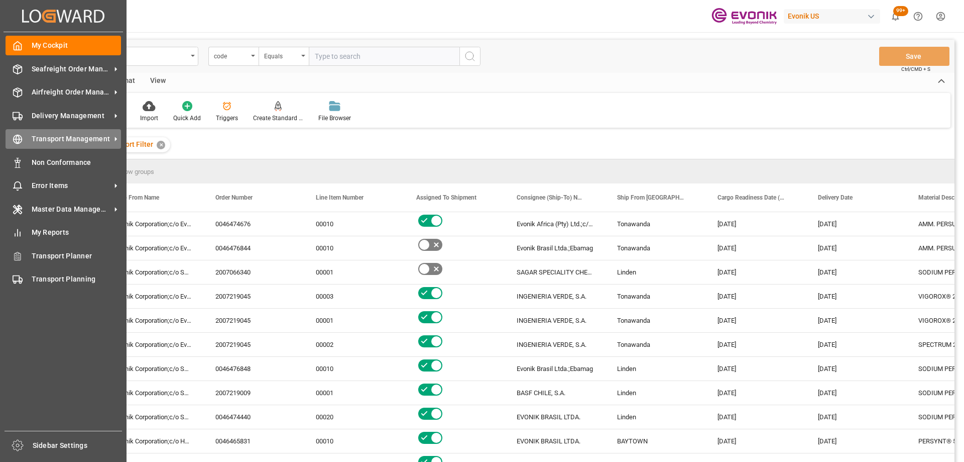
click at [28, 141] on div "Transport Management Transport Management" at bounding box center [64, 139] width 116 height 20
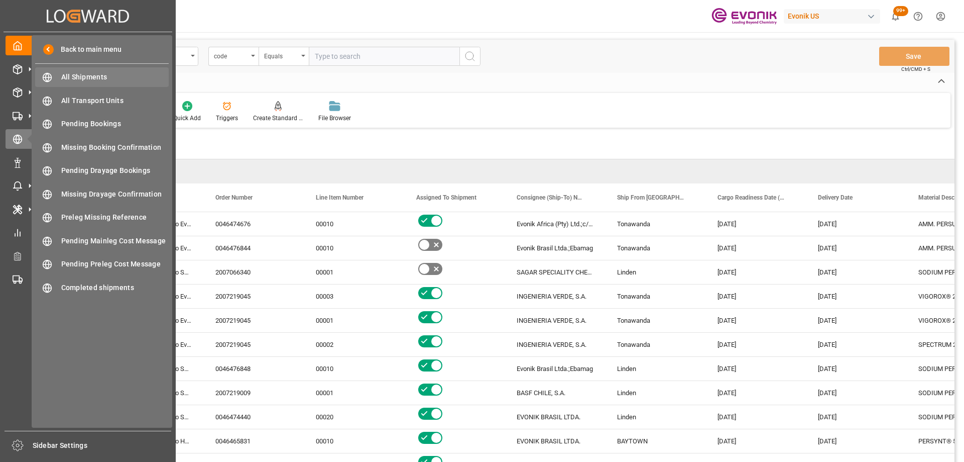
click at [87, 79] on span "All Shipments" at bounding box center [115, 77] width 108 height 11
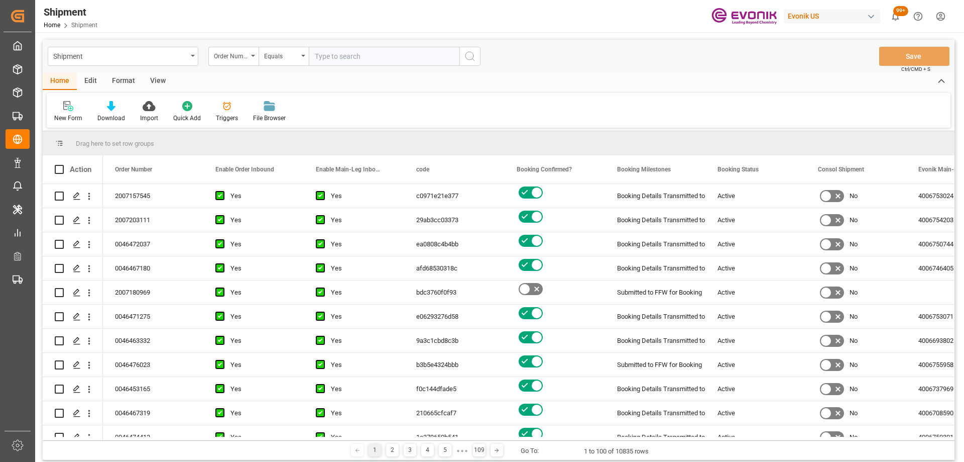
click at [155, 81] on div "View" at bounding box center [158, 81] width 31 height 17
click at [114, 109] on icon at bounding box center [114, 106] width 10 height 10
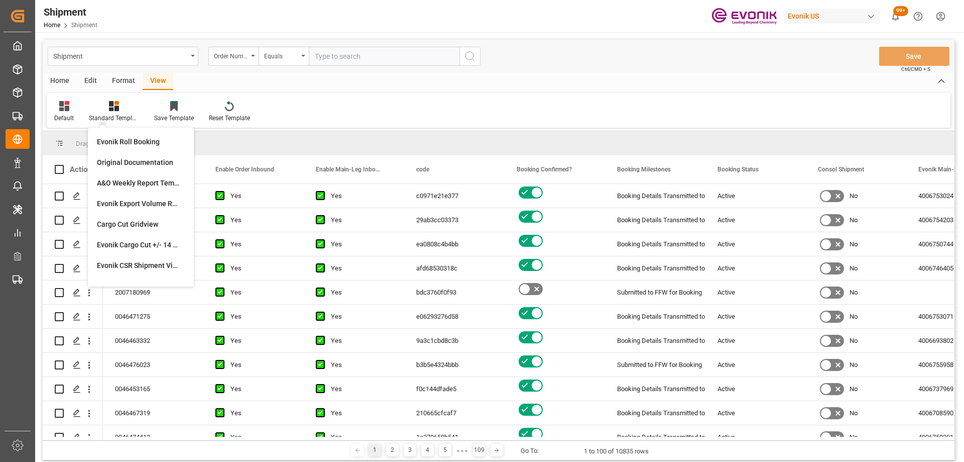
click at [134, 77] on div "Format" at bounding box center [123, 81] width 38 height 17
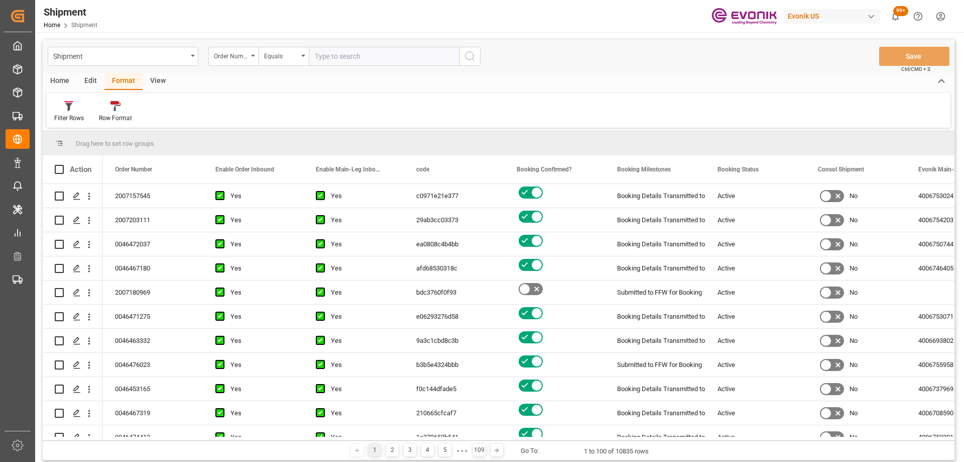
click at [94, 77] on div "Edit" at bounding box center [91, 81] width 28 height 17
click at [134, 80] on div "Format" at bounding box center [123, 81] width 38 height 17
click at [76, 114] on div "Filter Rows" at bounding box center [69, 118] width 30 height 9
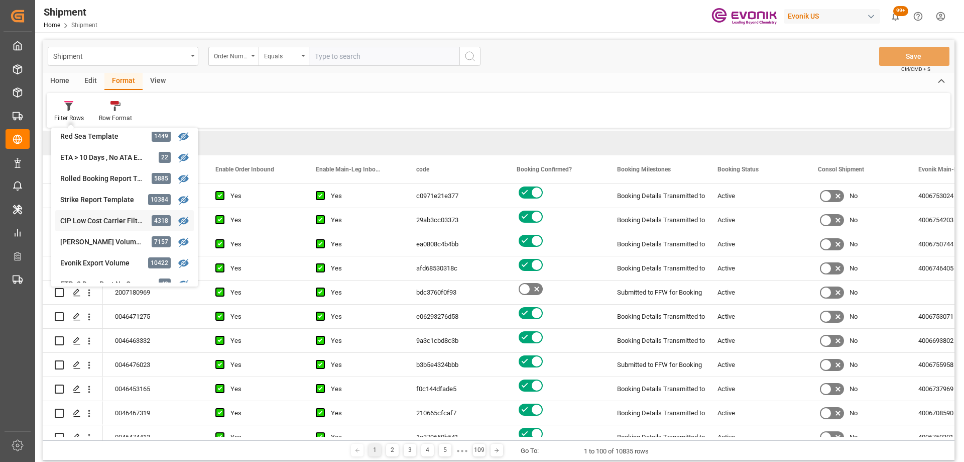
scroll to position [402, 0]
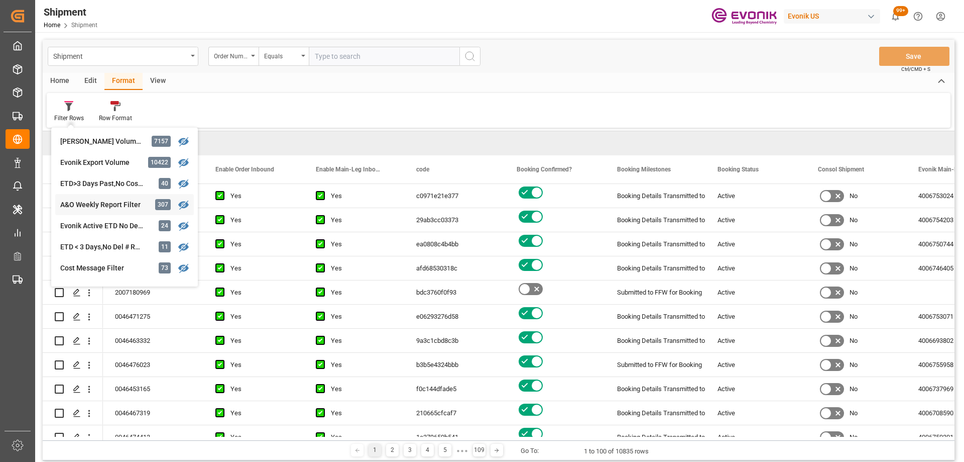
click at [121, 209] on div "A&O Weekly Report Filter" at bounding box center [104, 204] width 88 height 11
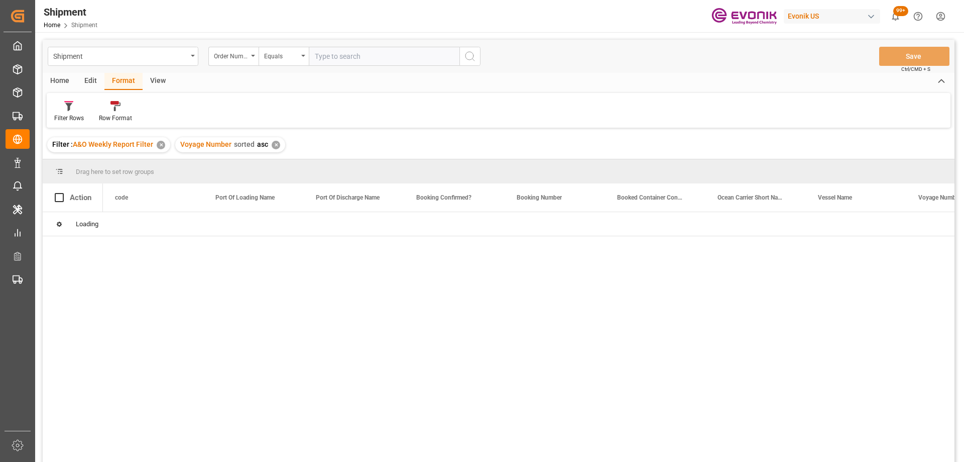
click at [90, 83] on div "Edit" at bounding box center [91, 81] width 28 height 17
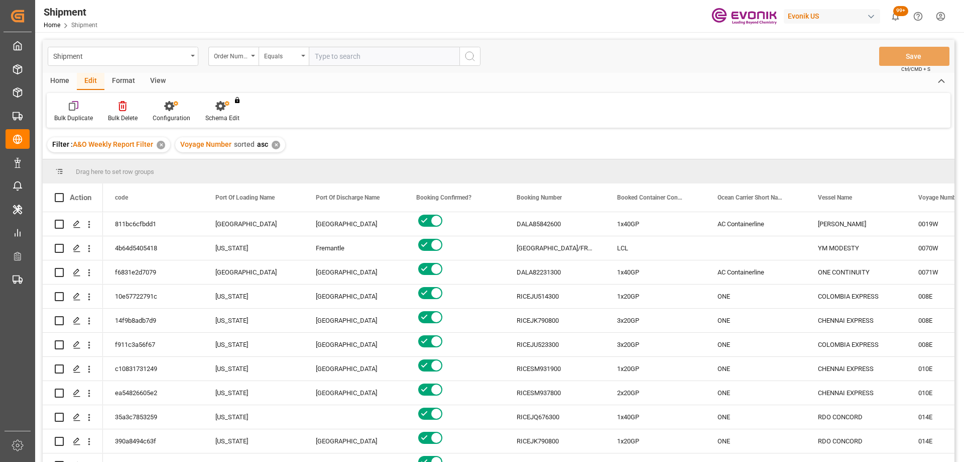
click at [67, 83] on div "Home" at bounding box center [60, 81] width 34 height 17
click at [109, 108] on icon at bounding box center [111, 106] width 9 height 10
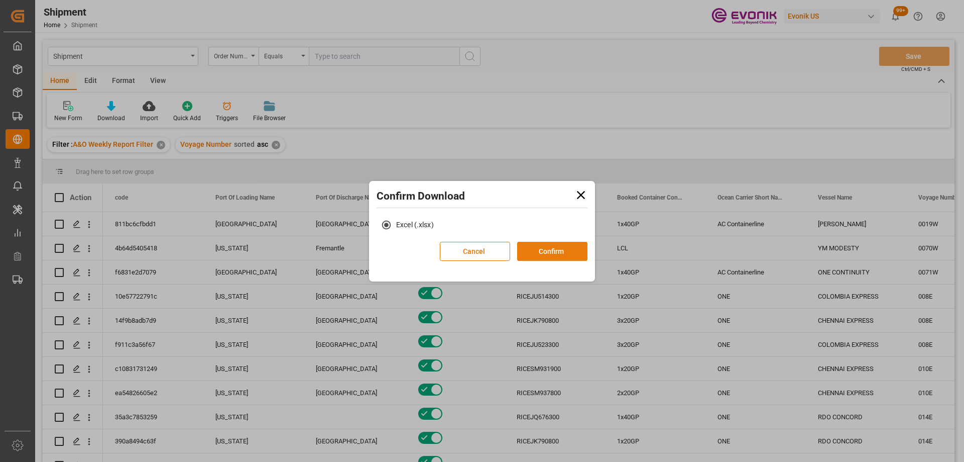
click at [559, 254] on button "Confirm" at bounding box center [552, 251] width 70 height 19
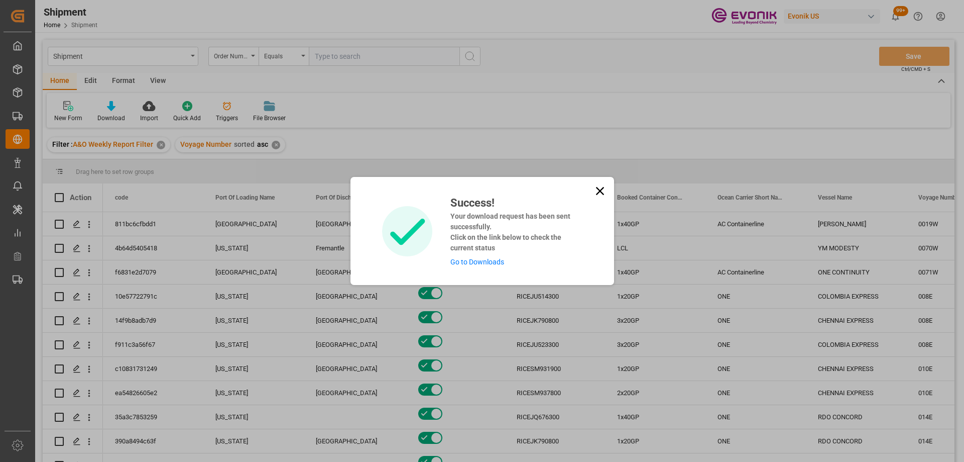
click at [472, 260] on link "Go to Downloads" at bounding box center [478, 262] width 54 height 8
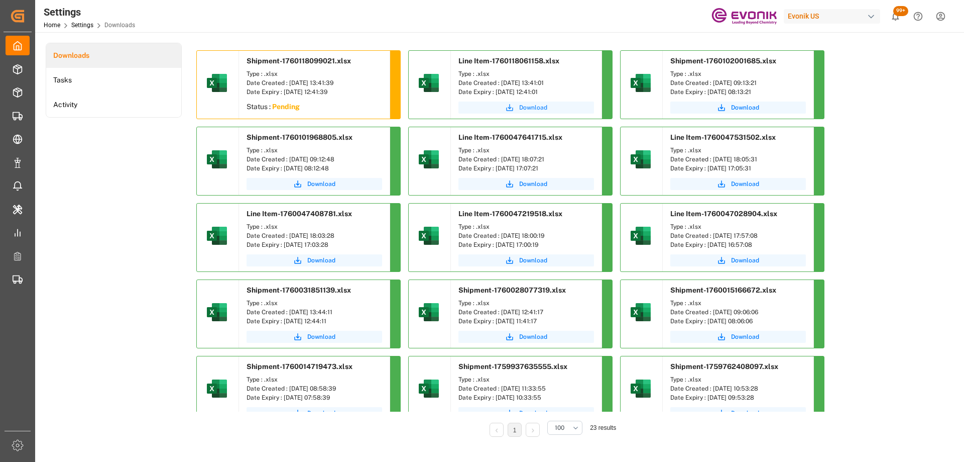
click at [531, 110] on span "Download" at bounding box center [533, 107] width 28 height 9
click at [150, 225] on div "Downloads Tasks Activity" at bounding box center [114, 247] width 136 height 408
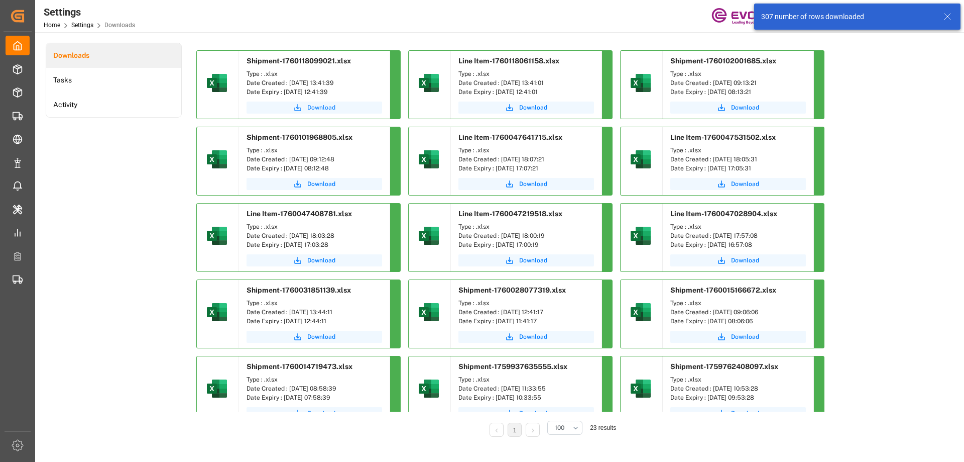
click at [333, 105] on span "Download" at bounding box center [321, 107] width 28 height 9
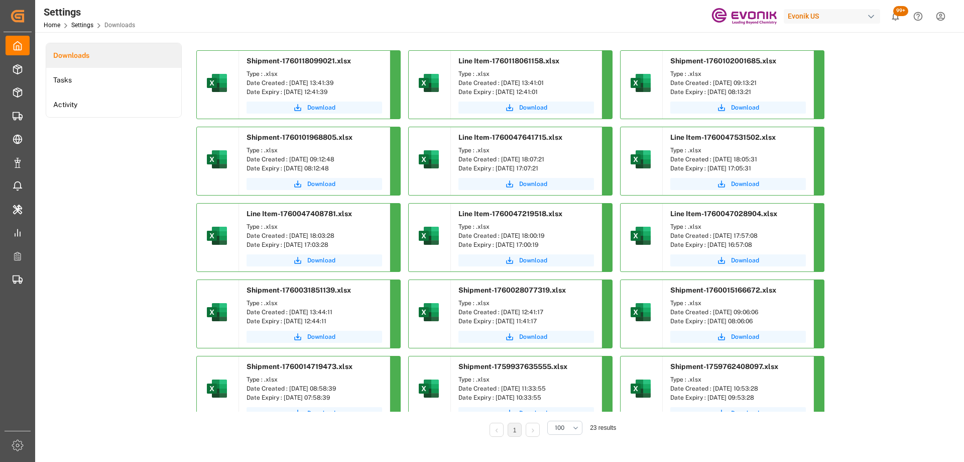
click at [142, 373] on div "Downloads Tasks Activity" at bounding box center [114, 247] width 136 height 408
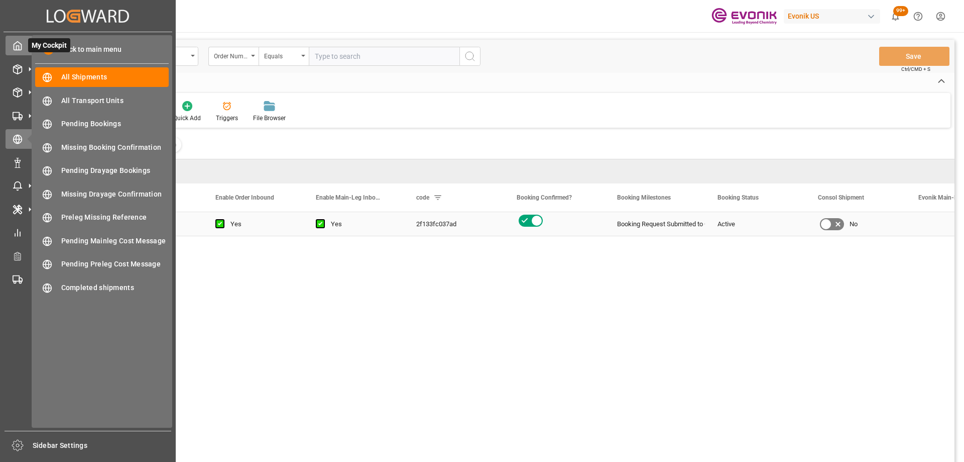
click at [23, 48] on div "My Cockpit My Cockpit" at bounding box center [88, 46] width 165 height 20
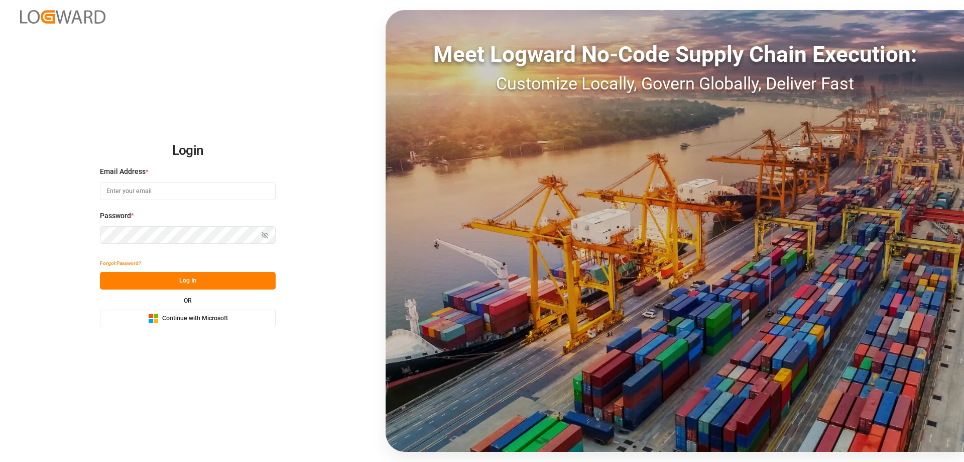
type input "[PERSON_NAME][EMAIL_ADDRESS][DOMAIN_NAME]"
click at [213, 280] on button "Log In" at bounding box center [188, 281] width 176 height 18
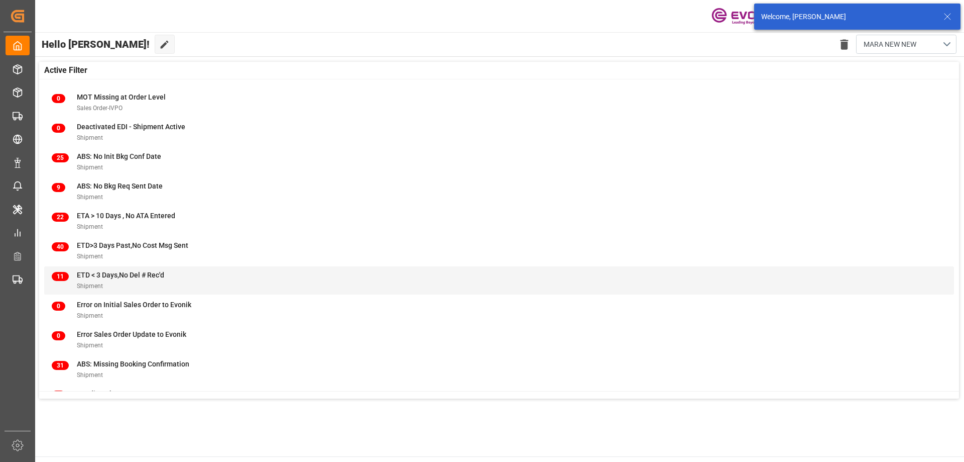
scroll to position [129, 0]
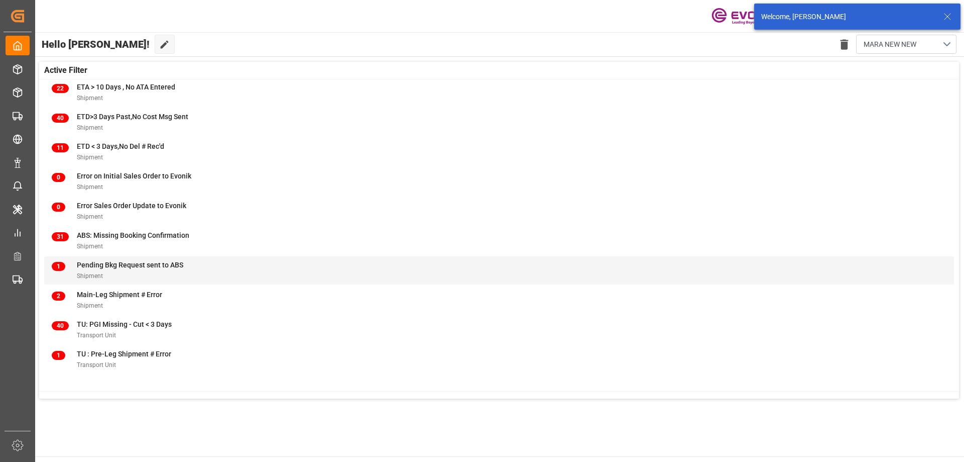
click at [181, 271] on div "Shipment" at bounding box center [130, 275] width 106 height 11
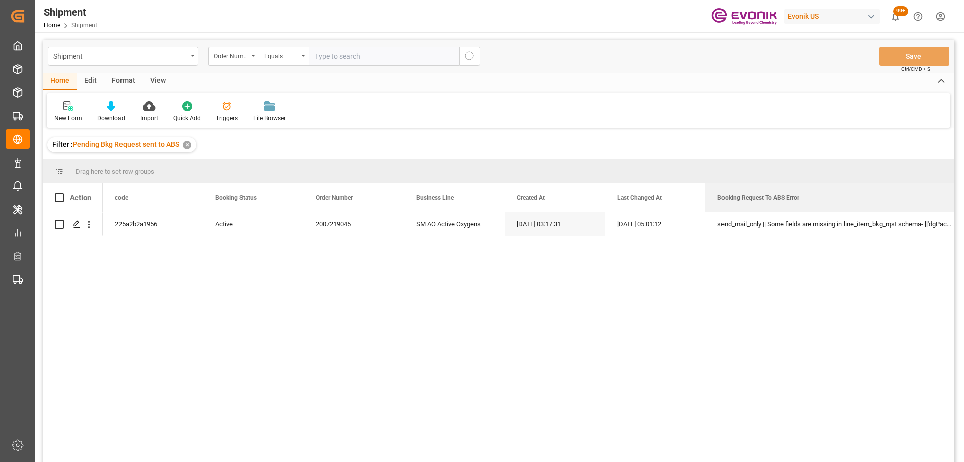
drag, startPoint x: 805, startPoint y: 187, endPoint x: 964, endPoint y: 186, distance: 159.7
click at [964, 186] on html "Created by potrace 1.15, written by Peter Selinger 2001-2017 Created by potrace…" at bounding box center [482, 231] width 964 height 462
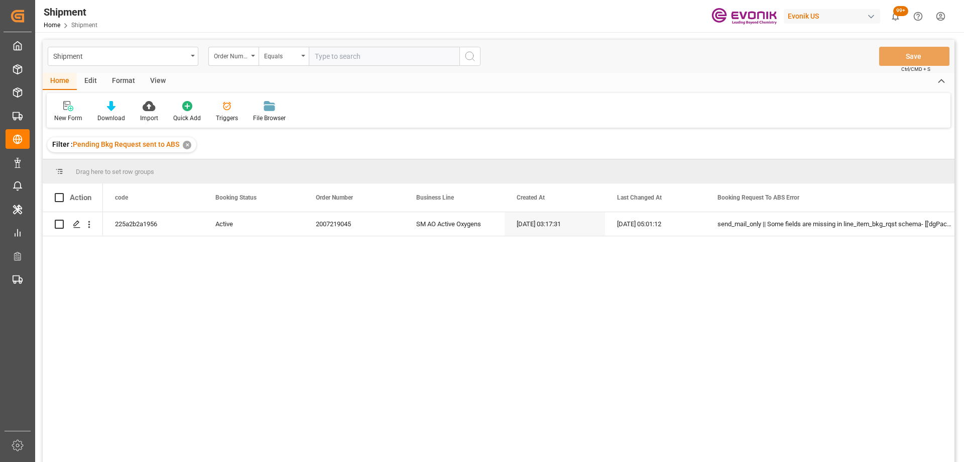
click at [341, 57] on input "text" at bounding box center [384, 56] width 151 height 19
click at [346, 61] on input "text" at bounding box center [384, 56] width 151 height 19
paste input "0046434334"
type input "0046434334"
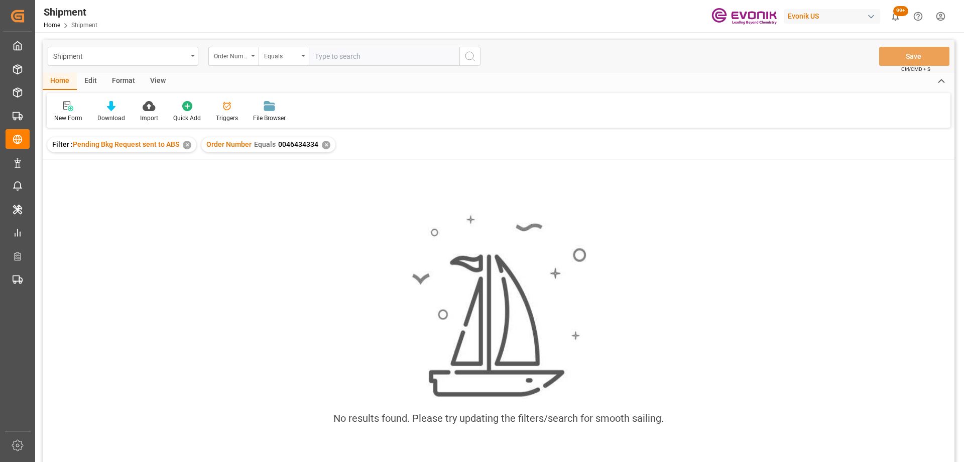
click at [189, 147] on div "✕" at bounding box center [187, 145] width 9 height 9
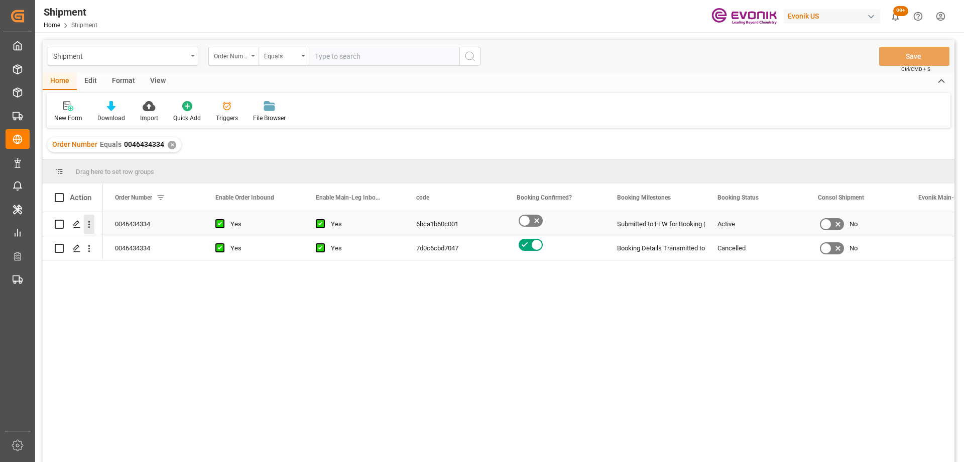
click at [92, 227] on icon "open menu" at bounding box center [89, 224] width 11 height 11
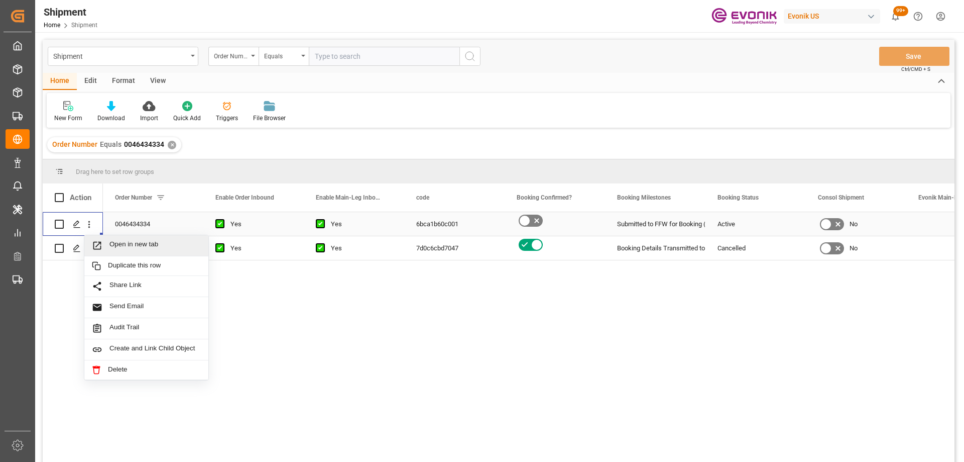
click at [119, 246] on span "Open in new tab" at bounding box center [155, 245] width 91 height 11
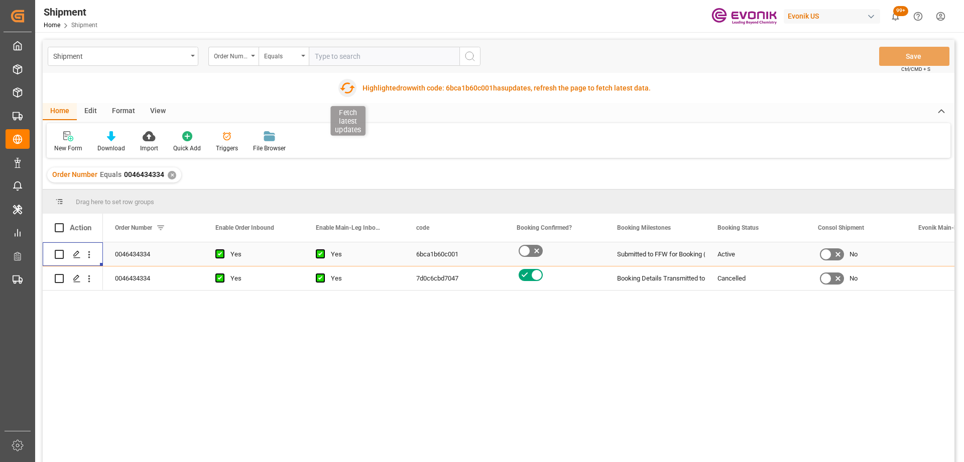
click at [347, 83] on icon "button" at bounding box center [347, 87] width 15 height 11
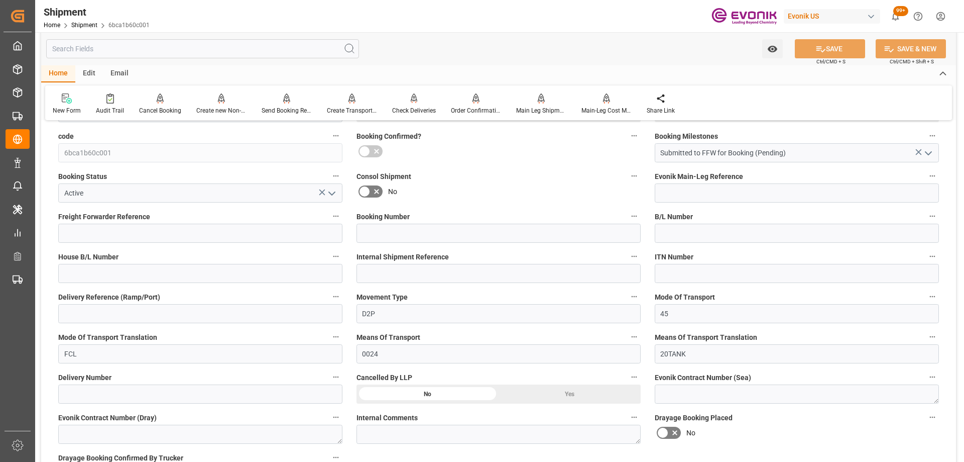
scroll to position [100, 0]
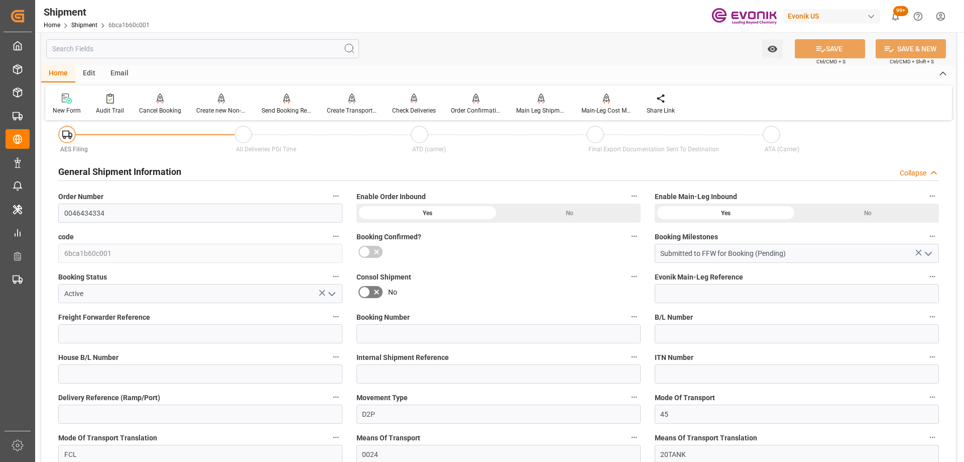
click at [336, 292] on icon "open menu" at bounding box center [332, 294] width 12 height 12
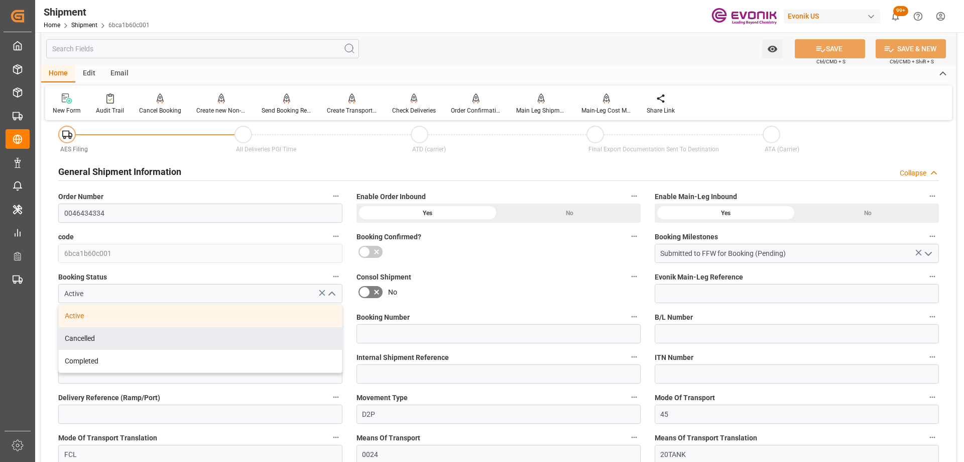
click at [214, 344] on div "Cancelled" at bounding box center [200, 338] width 283 height 23
type input "Cancelled"
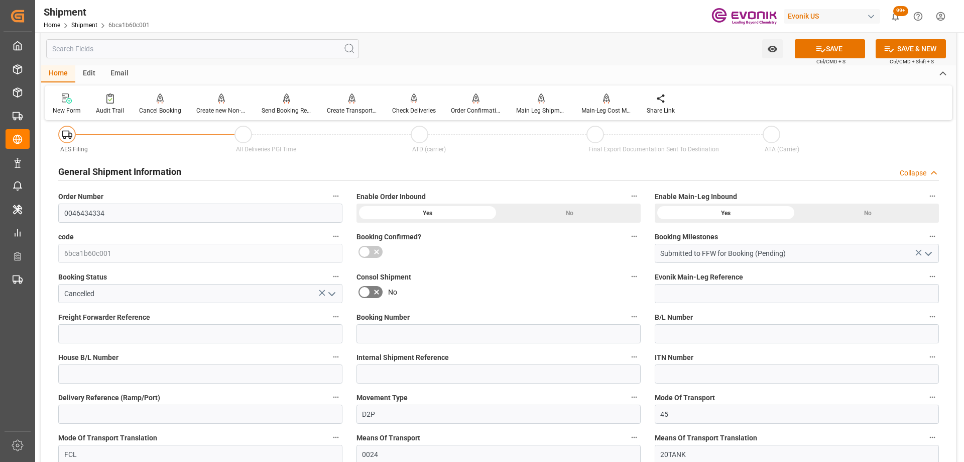
click at [502, 282] on label "Consol Shipment" at bounding box center [499, 277] width 284 height 14
click at [628, 282] on button "Consol Shipment" at bounding box center [634, 276] width 13 height 13
click at [562, 266] on div at bounding box center [482, 231] width 964 height 462
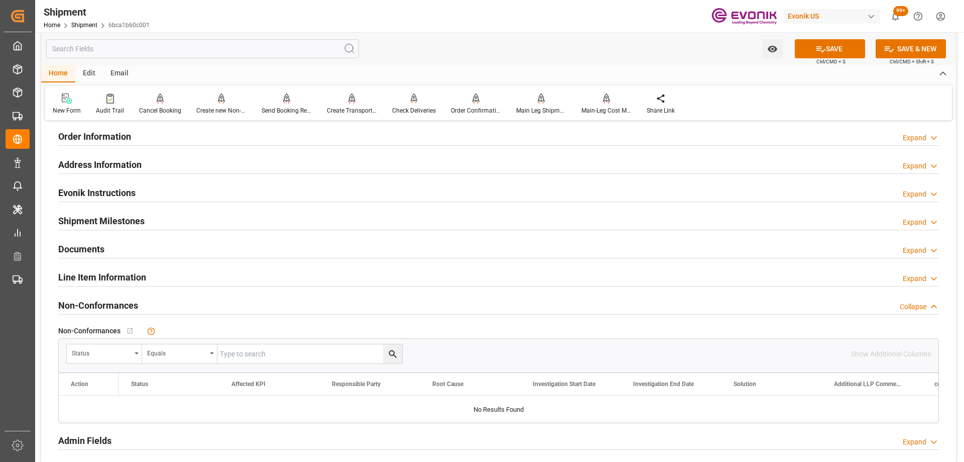
scroll to position [908, 0]
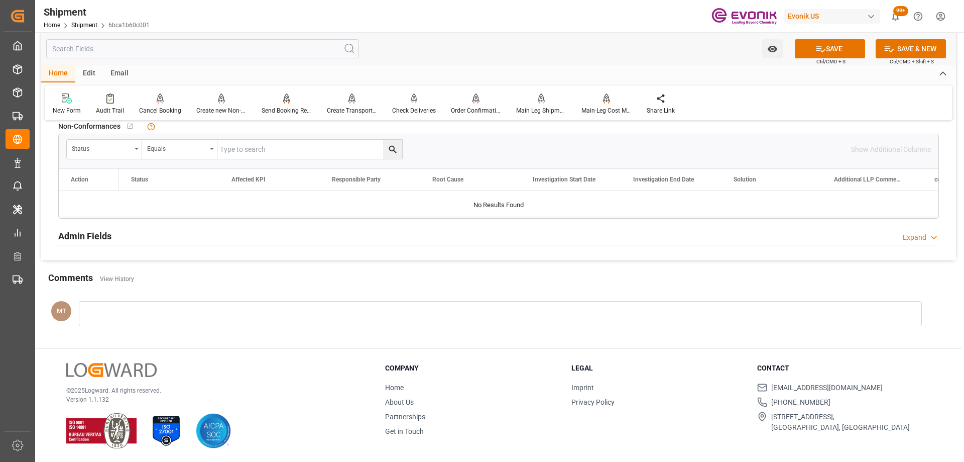
click at [225, 234] on div "Admin Fields Expand" at bounding box center [498, 235] width 881 height 19
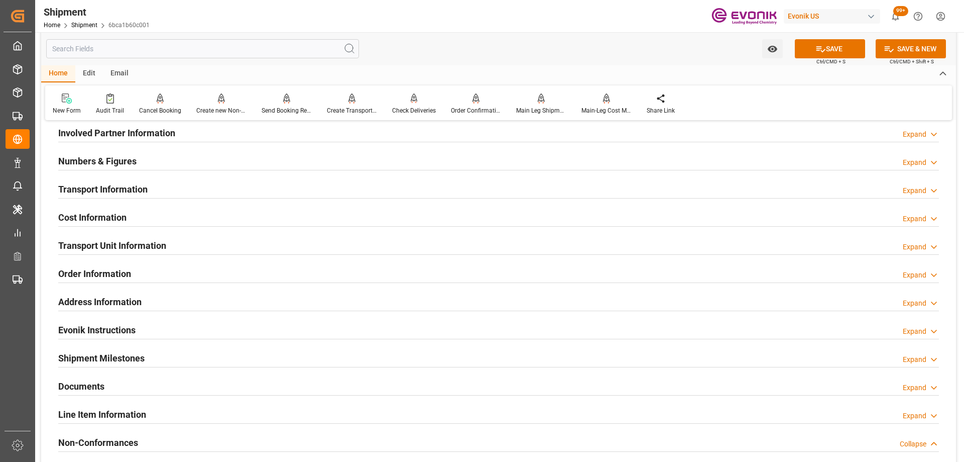
scroll to position [717, 0]
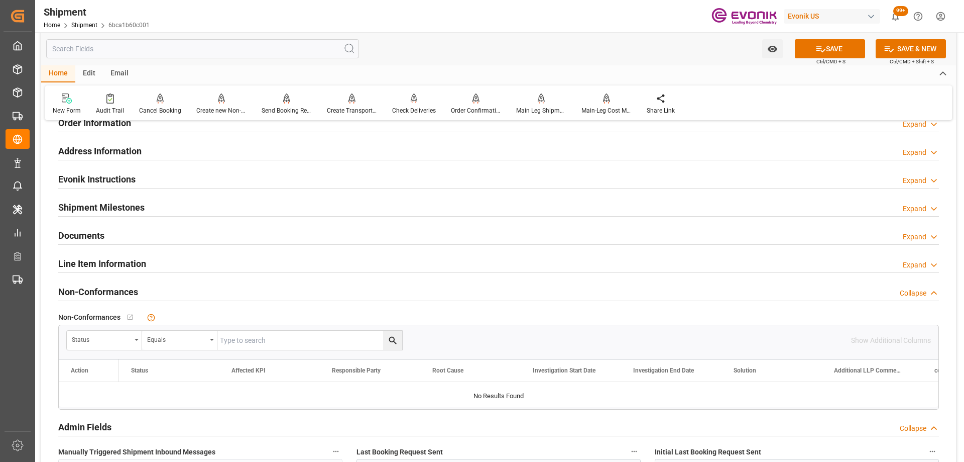
click at [197, 261] on div "Line Item Information Expand" at bounding box center [498, 262] width 881 height 19
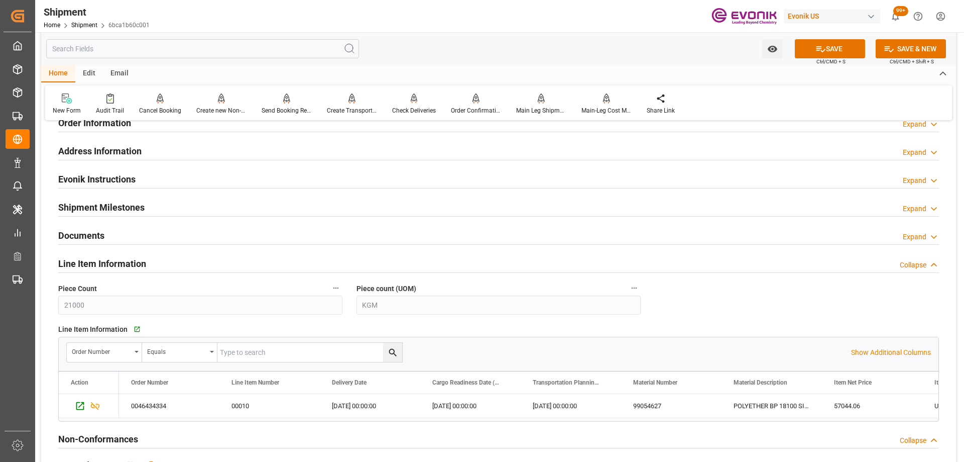
scroll to position [817, 0]
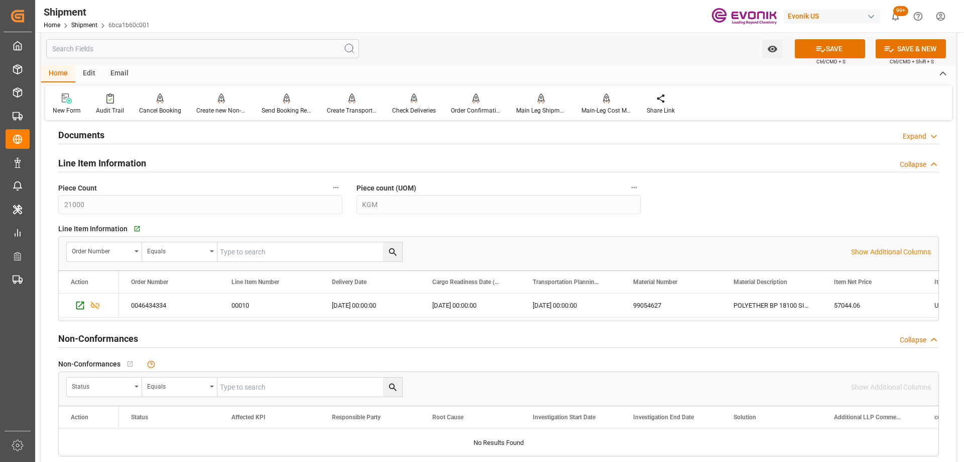
click at [90, 49] on input "text" at bounding box center [202, 48] width 313 height 19
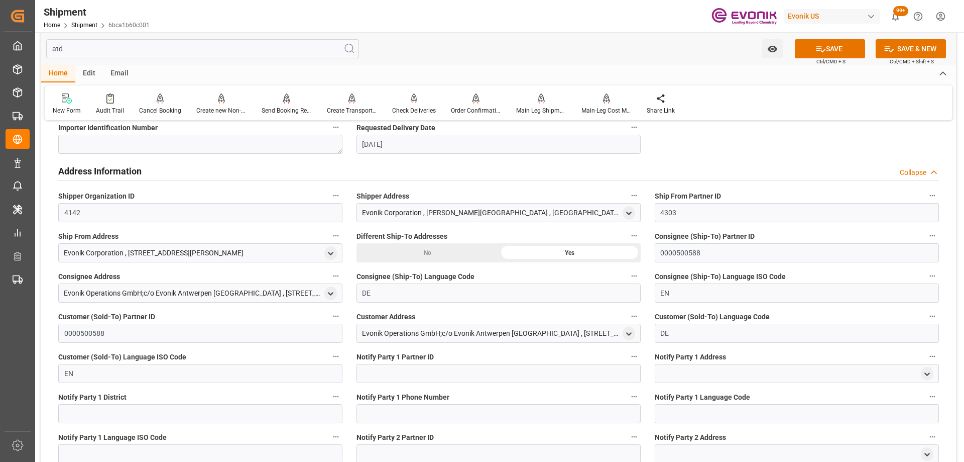
scroll to position [0, 0]
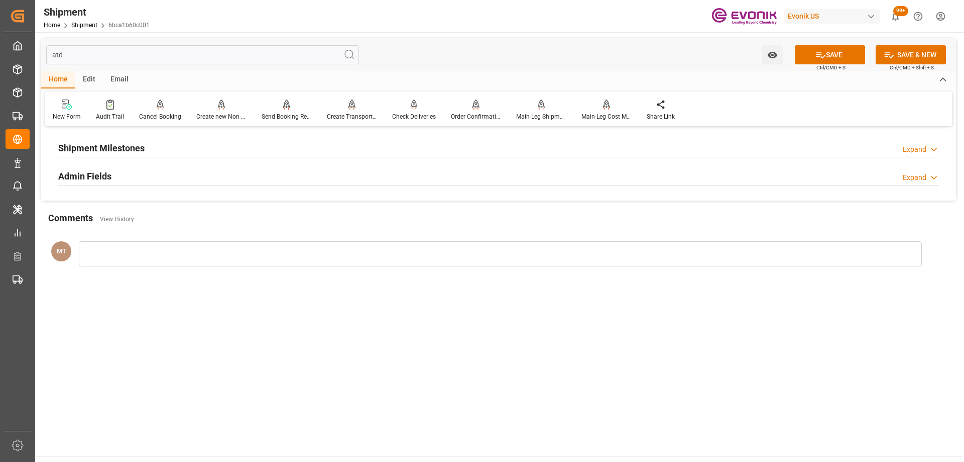
click at [114, 140] on div "Shipment Milestones" at bounding box center [101, 147] width 86 height 19
click at [114, 218] on div "Admin Fields Expand" at bounding box center [498, 215] width 881 height 19
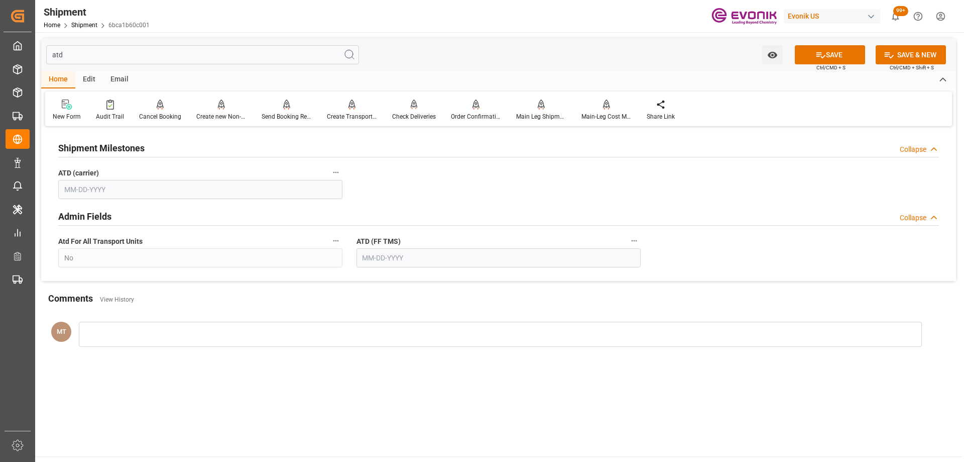
click at [100, 52] on input "atd" at bounding box center [202, 54] width 313 height 19
type input "a"
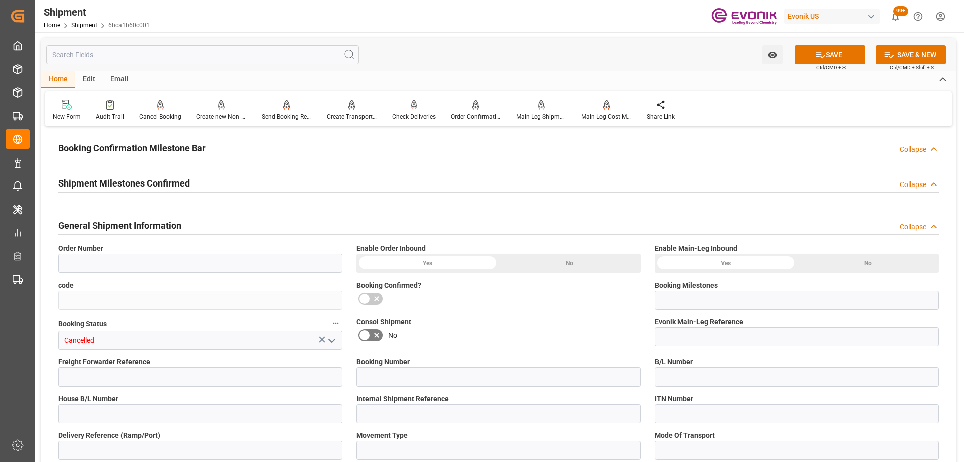
type input "0046434334"
type input "6bca1b60c001"
type input "Submitted to FFW for Booking (Pending)"
type input "D2P"
type input "45"
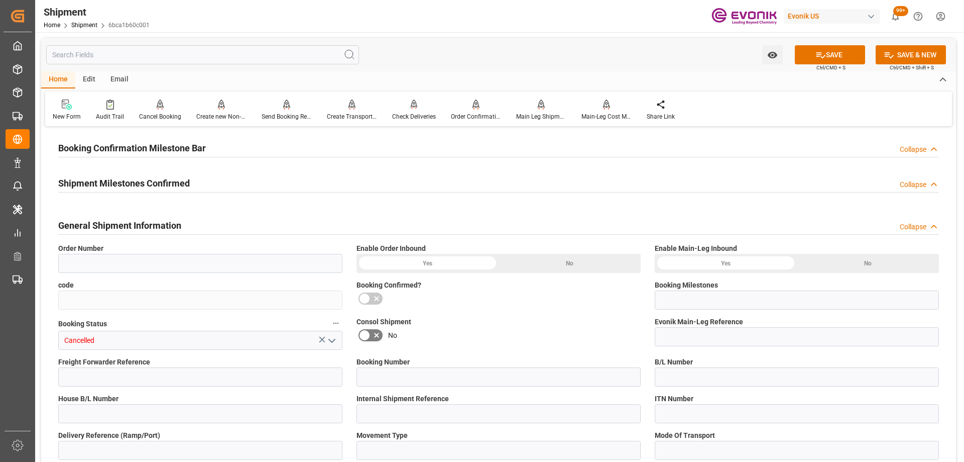
type input "0024"
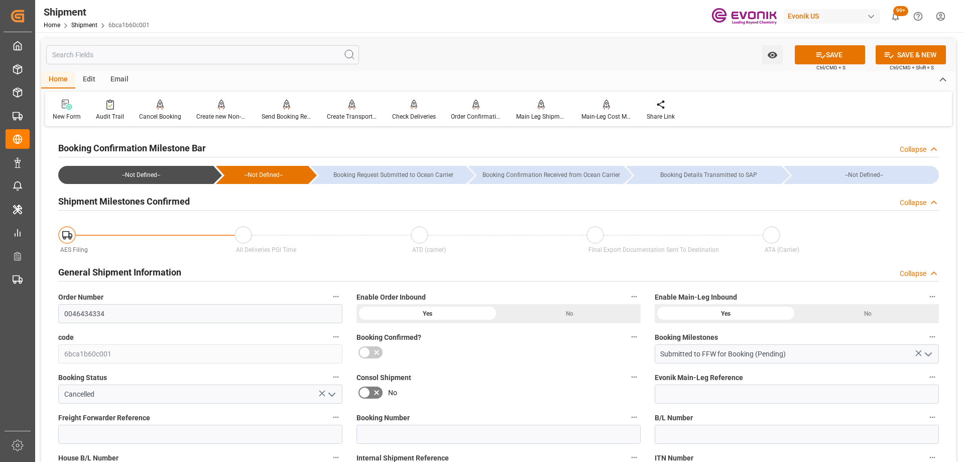
type input "21000"
type input "KGM"
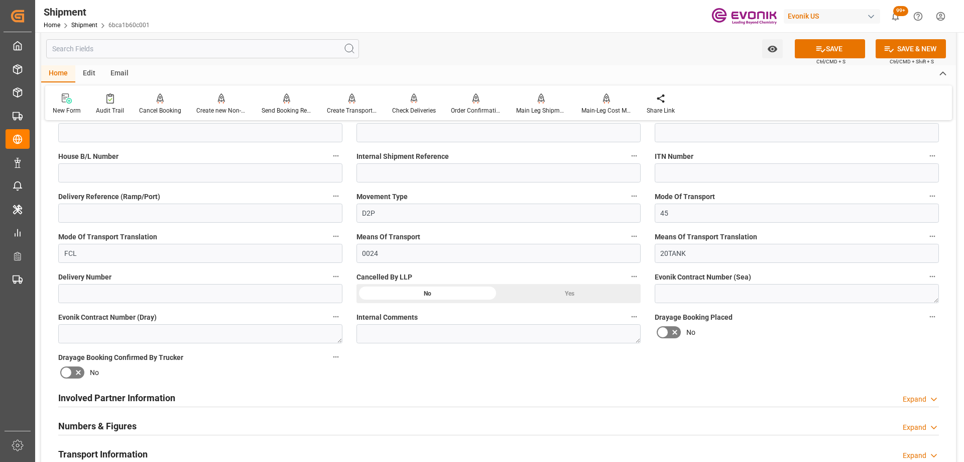
scroll to position [653, 0]
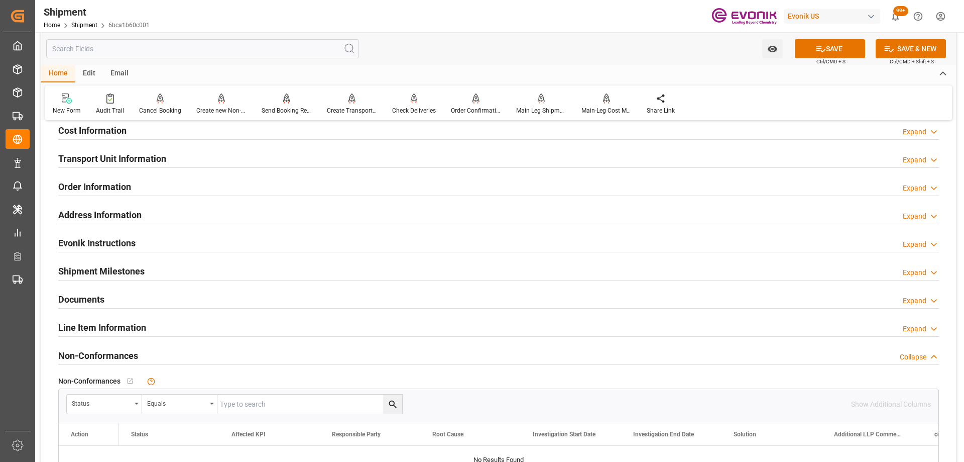
click at [155, 330] on div "Line Item Information Expand" at bounding box center [498, 326] width 881 height 19
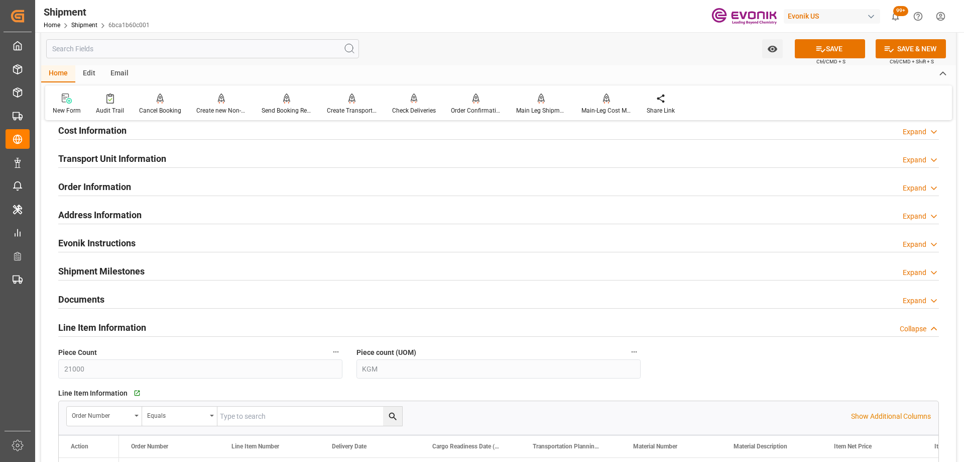
scroll to position [904, 0]
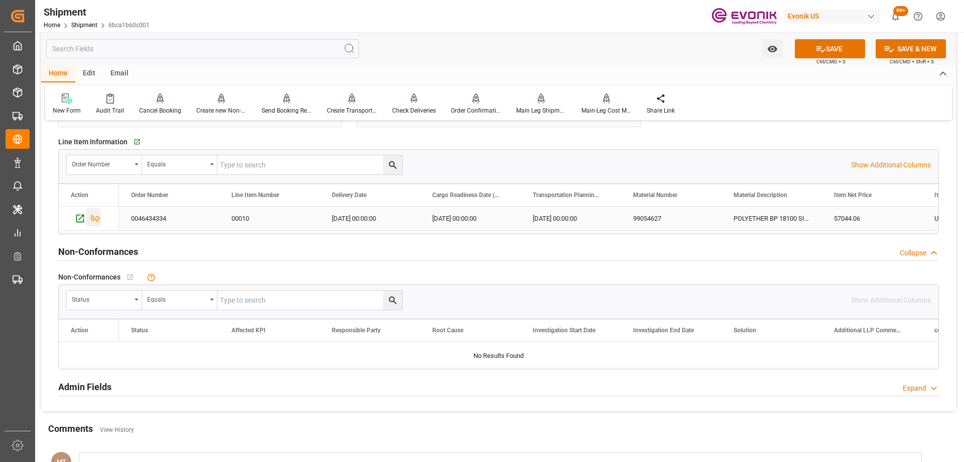
click at [96, 221] on icon "Press SPACE to select this row." at bounding box center [95, 218] width 11 height 11
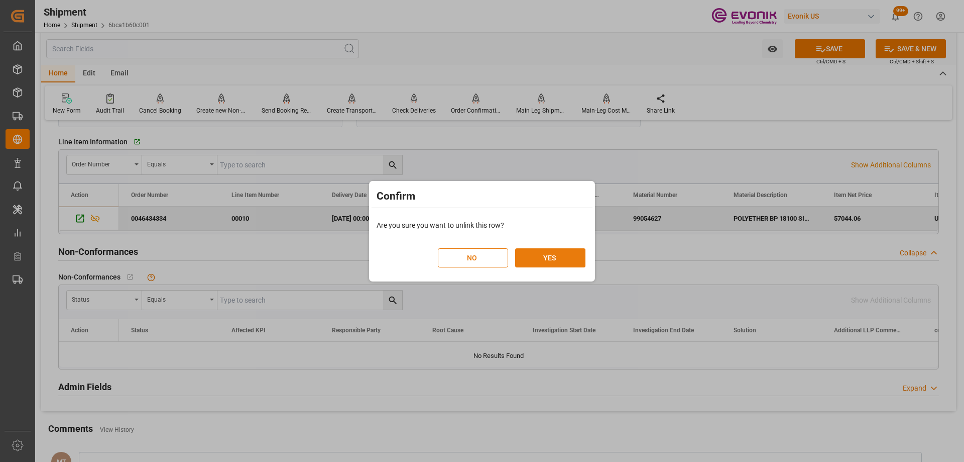
click at [558, 253] on button "YES" at bounding box center [550, 257] width 70 height 19
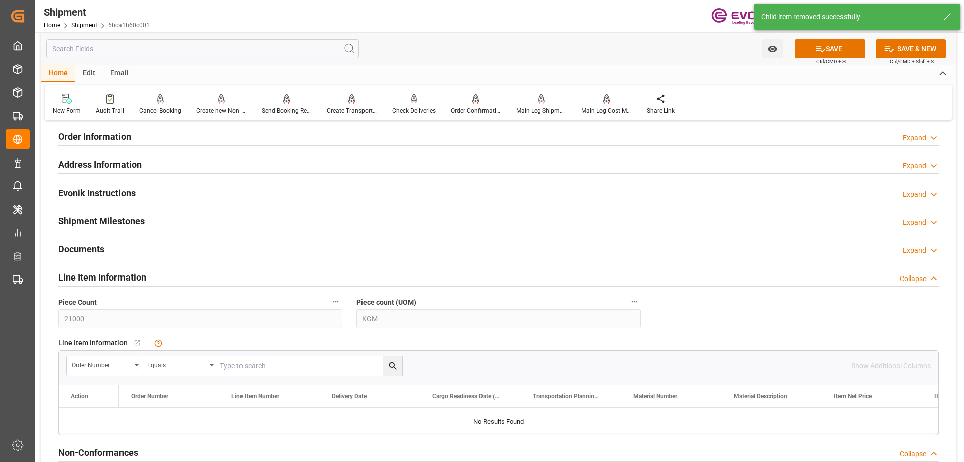
scroll to position [603, 0]
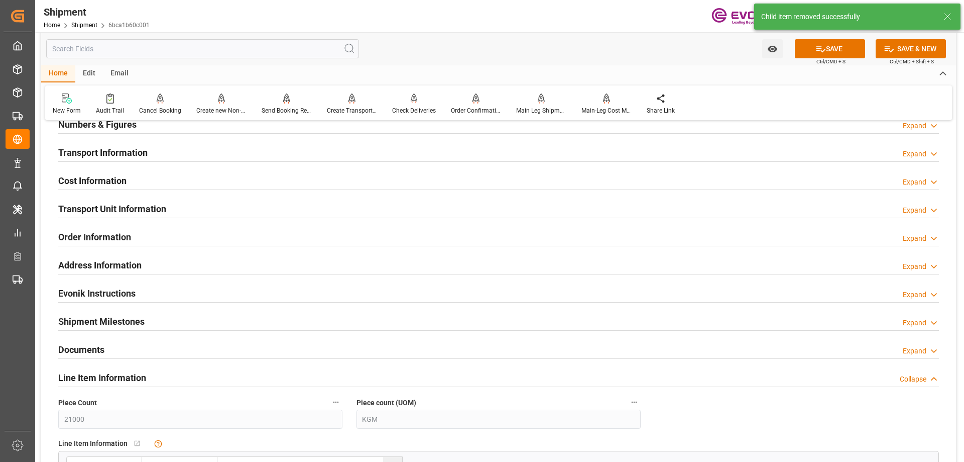
click at [194, 204] on div "Transport Unit Information Expand" at bounding box center [498, 207] width 881 height 19
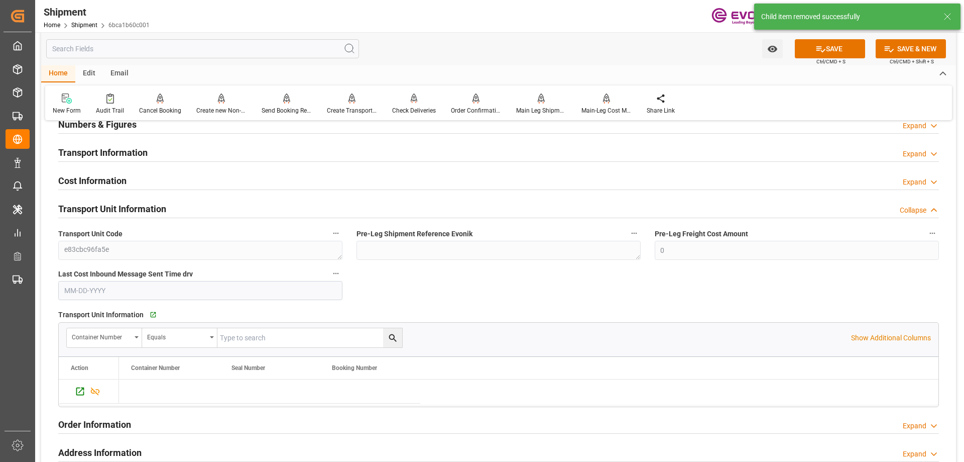
scroll to position [753, 0]
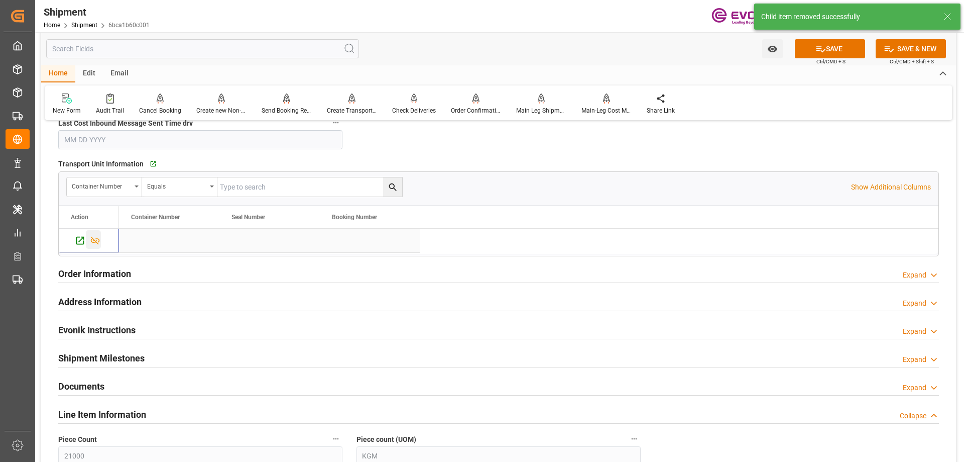
click at [95, 238] on icon "Press SPACE to select this row." at bounding box center [95, 240] width 11 height 11
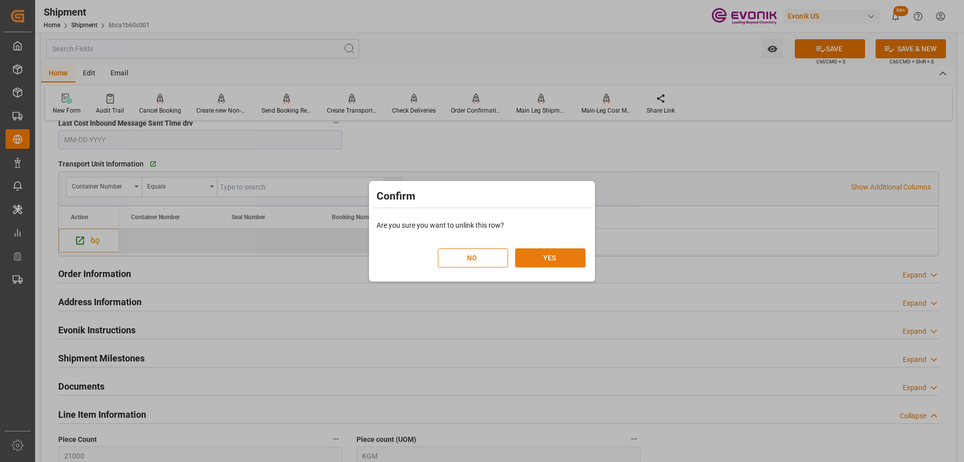
click at [557, 261] on button "YES" at bounding box center [550, 257] width 70 height 19
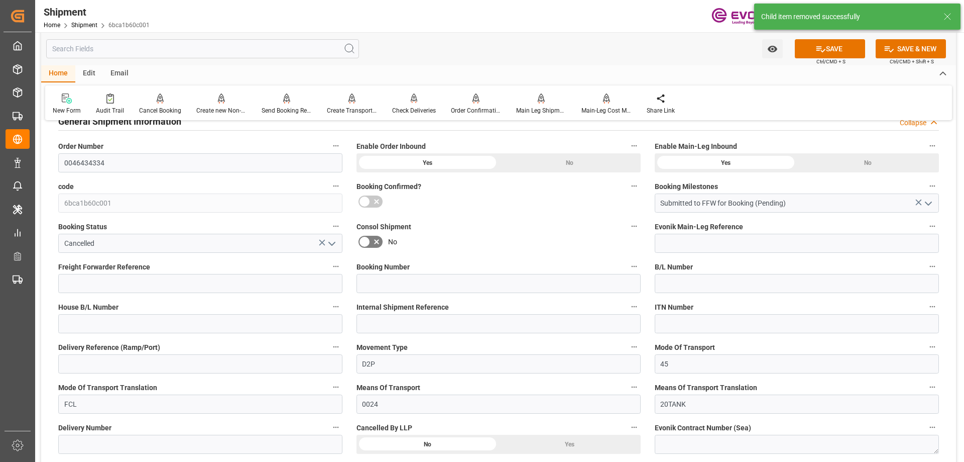
scroll to position [201, 0]
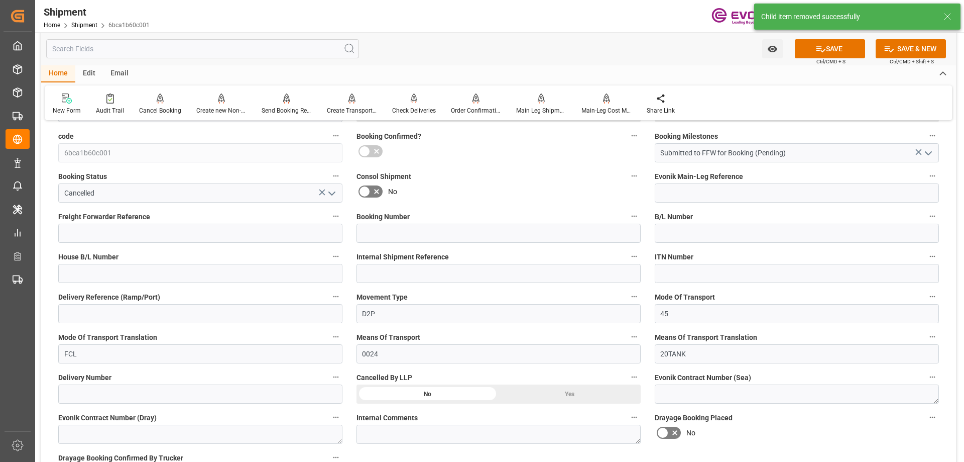
click at [559, 392] on div "Yes" at bounding box center [570, 393] width 142 height 19
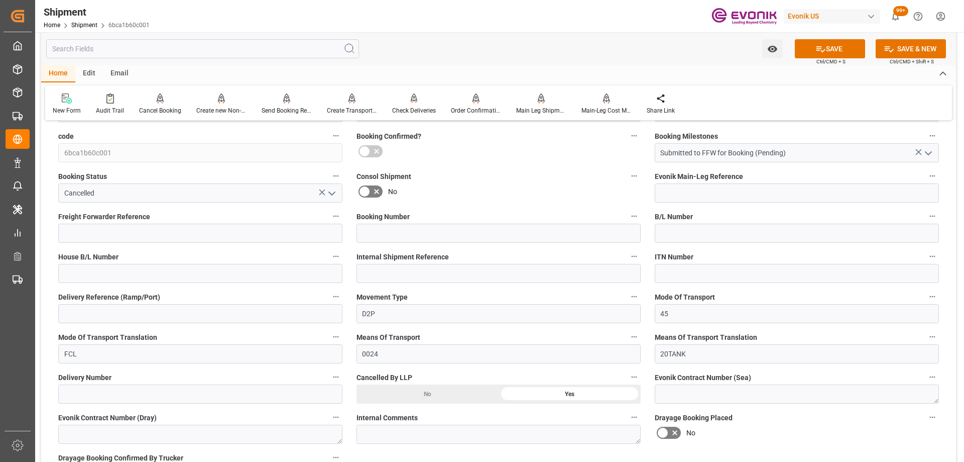
scroll to position [0, 0]
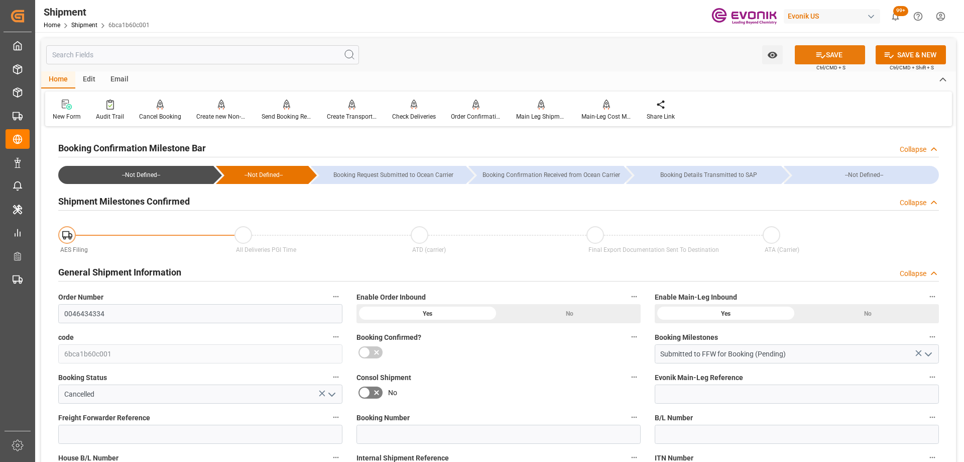
click at [823, 54] on icon at bounding box center [821, 55] width 11 height 11
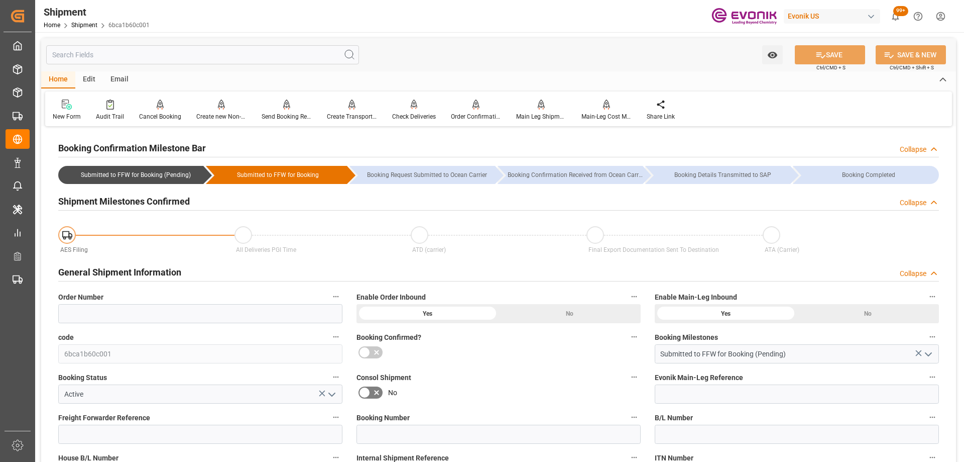
scroll to position [201, 0]
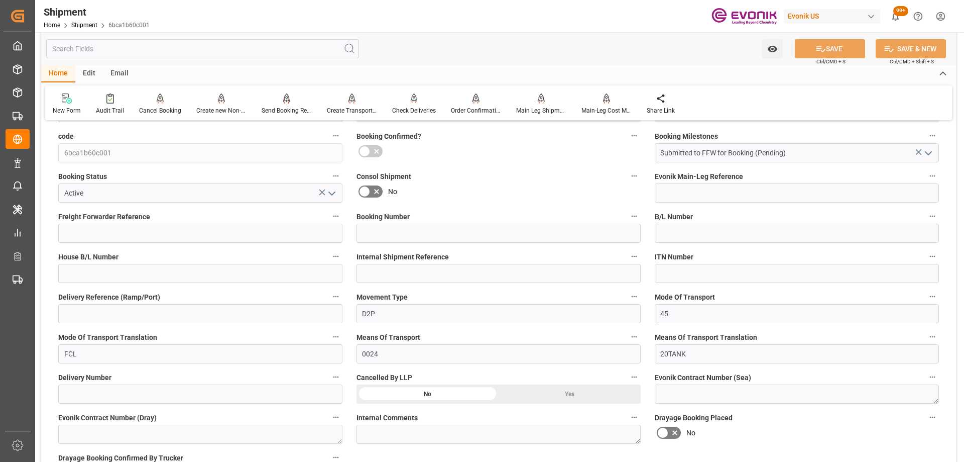
click at [332, 188] on icon "open menu" at bounding box center [332, 193] width 12 height 12
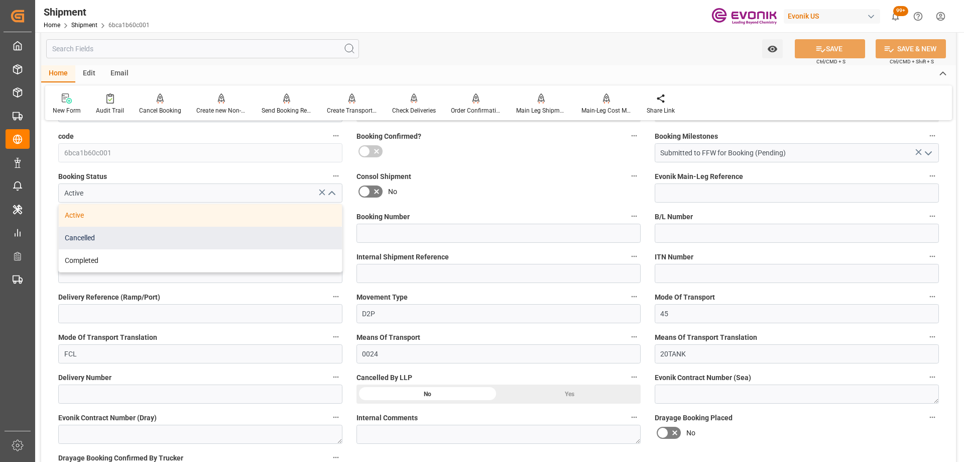
click at [190, 233] on div "Cancelled" at bounding box center [200, 238] width 283 height 23
type input "Cancelled"
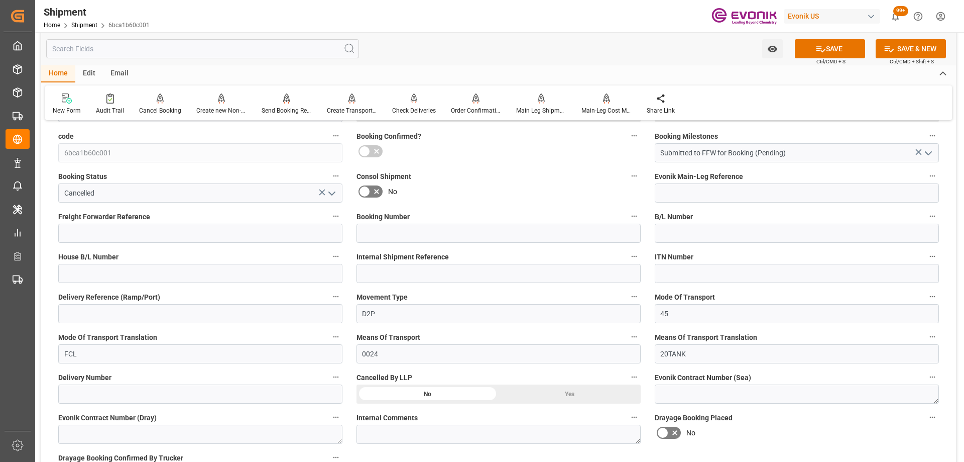
click at [511, 187] on div "No" at bounding box center [499, 191] width 284 height 16
click at [550, 392] on div "Yes" at bounding box center [570, 393] width 142 height 19
click at [819, 59] on span "Ctrl/CMD + S" at bounding box center [831, 62] width 29 height 8
click at [825, 53] on button "SAVE" at bounding box center [830, 48] width 70 height 19
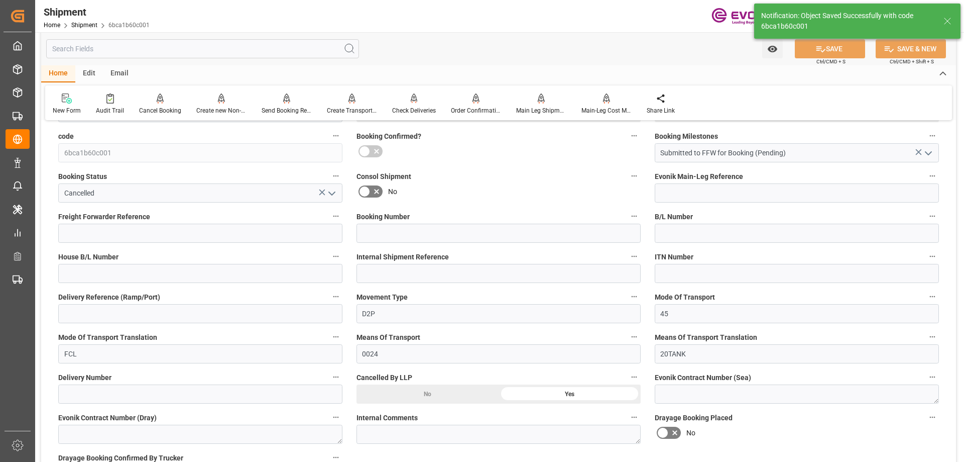
type input "Submitted to FFW for Booking"
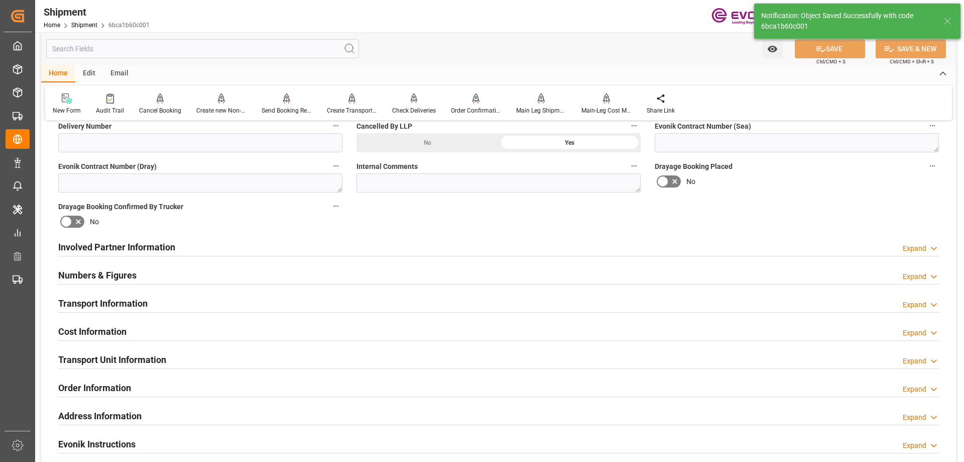
drag, startPoint x: 133, startPoint y: 354, endPoint x: 139, endPoint y: 350, distance: 6.5
click at [134, 354] on h2 "Transport Unit Information" at bounding box center [112, 360] width 108 height 14
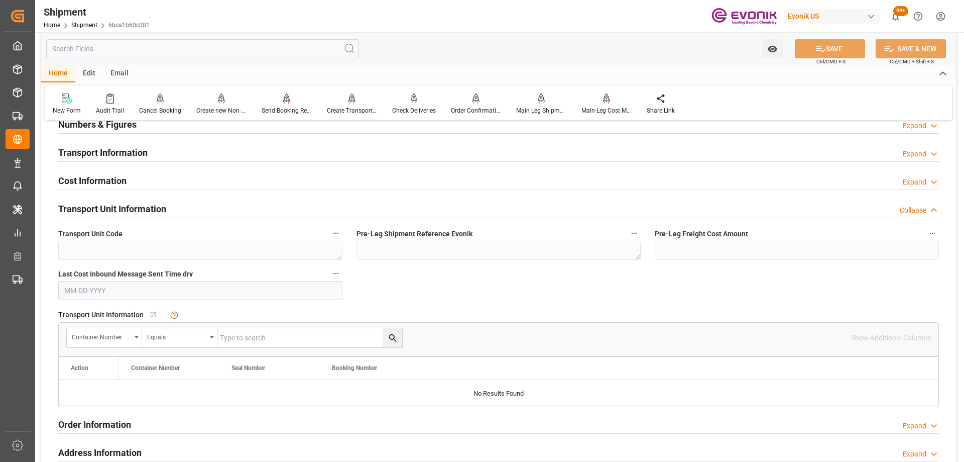
scroll to position [804, 0]
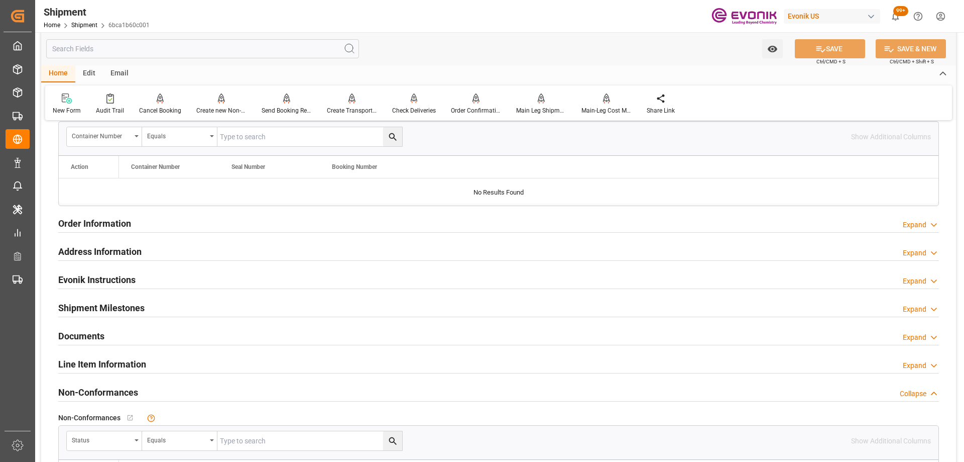
click at [130, 370] on h2 "Line Item Information" at bounding box center [102, 364] width 88 height 14
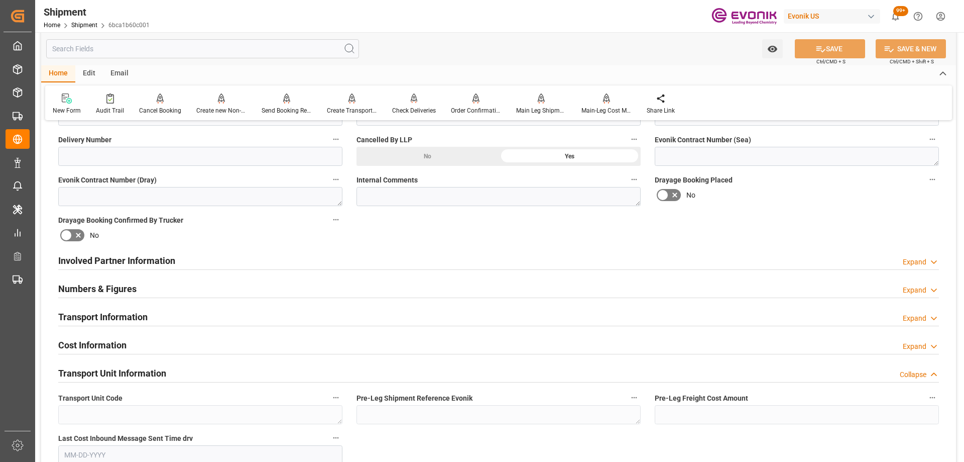
scroll to position [87, 0]
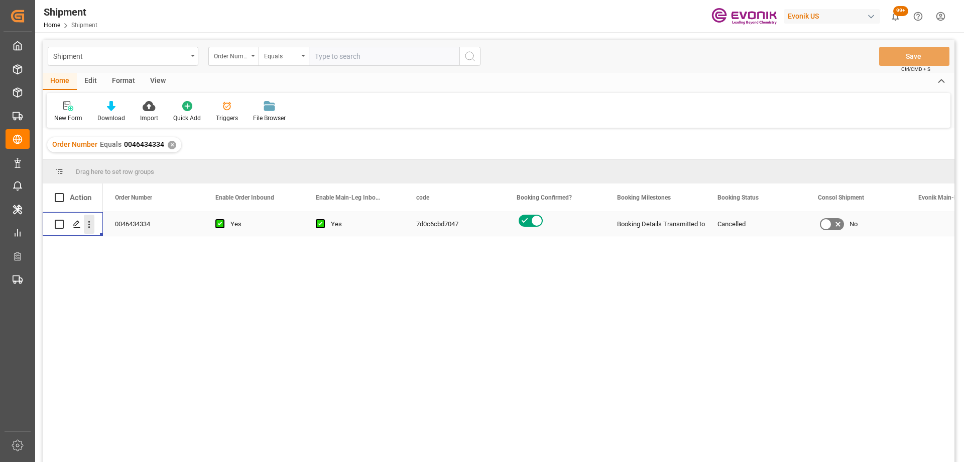
click at [91, 221] on icon "open menu" at bounding box center [89, 224] width 11 height 11
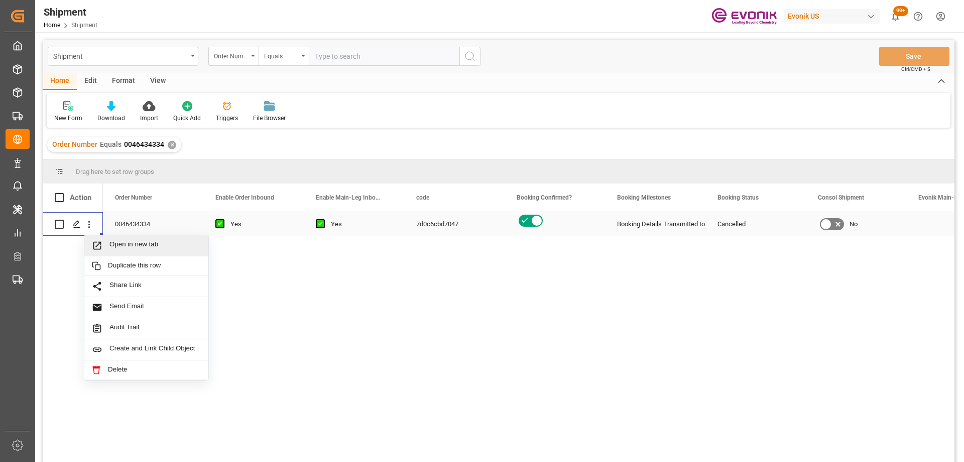
click at [111, 247] on span "Open in new tab" at bounding box center [155, 245] width 91 height 11
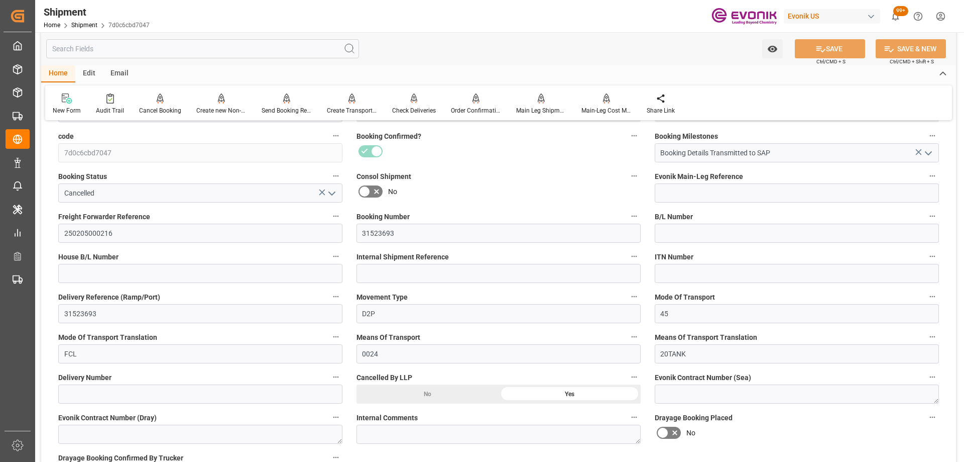
scroll to position [301, 0]
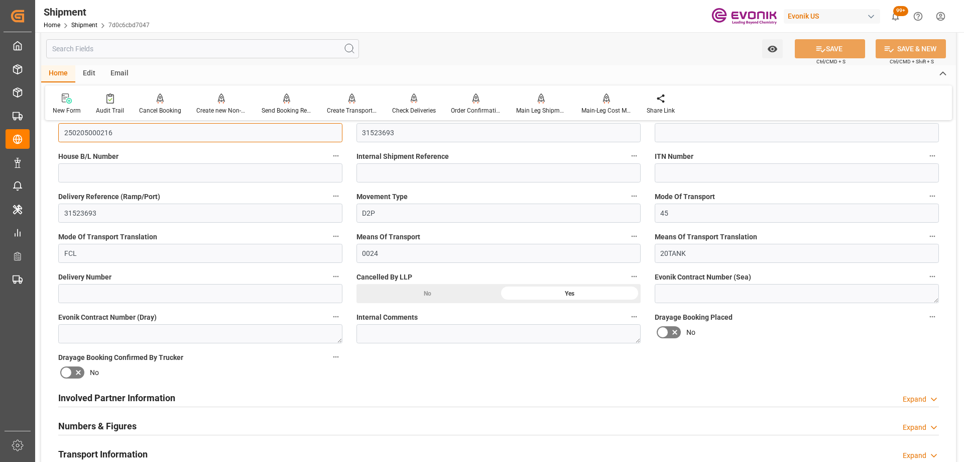
click at [144, 128] on input "250205000216" at bounding box center [200, 132] width 284 height 19
drag, startPoint x: 151, startPoint y: 131, endPoint x: 41, endPoint y: 122, distance: 110.4
click at [41, 122] on div "Booking Confirmation Milestone Bar Collapse Submitted to FFW for Booking (Pendi…" at bounding box center [498, 347] width 915 height 1039
